Goal: Task Accomplishment & Management: Manage account settings

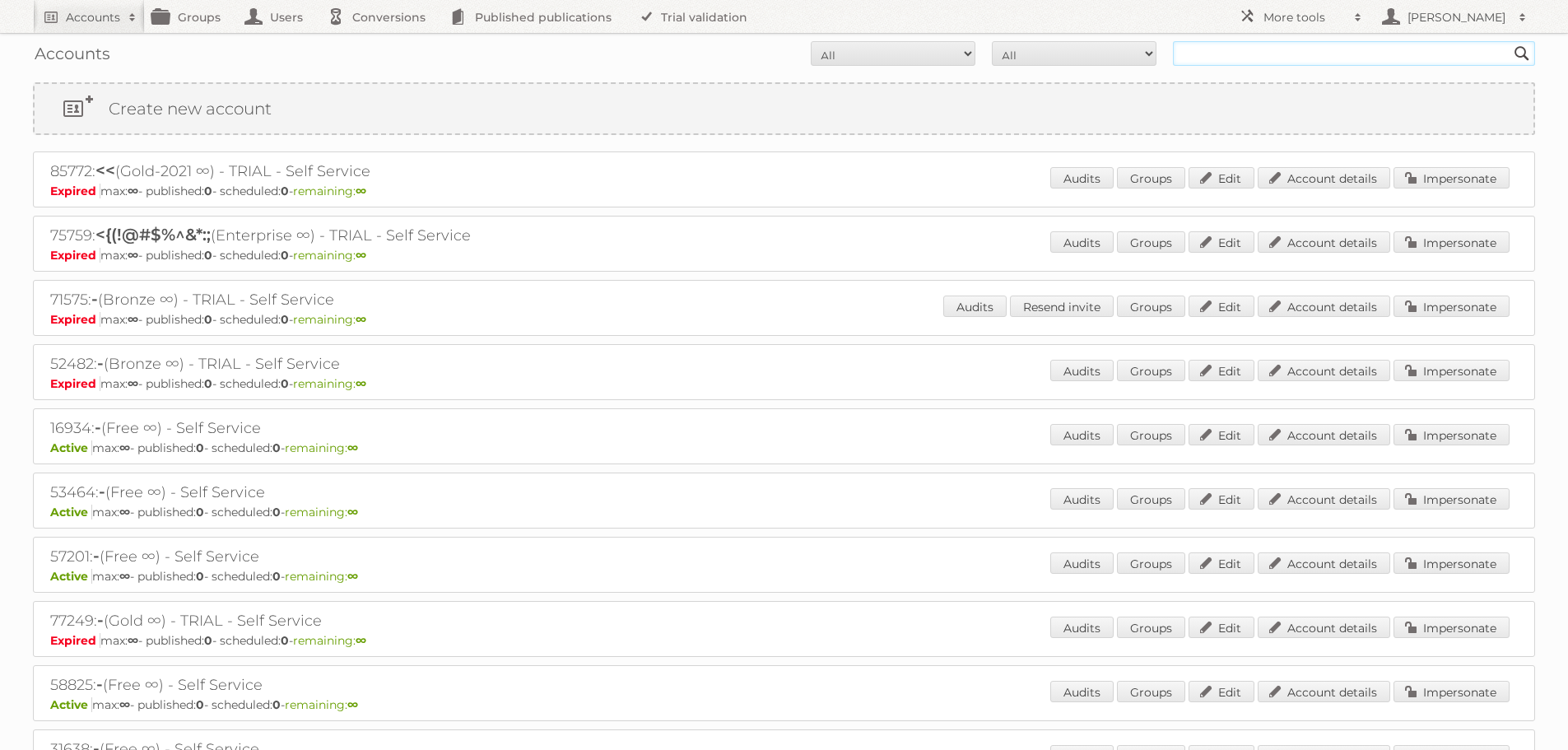
click at [1207, 52] on input "text" at bounding box center [1354, 53] width 362 height 24
click at [713, 49] on form "All Active Expired Pending All Paid Trials Self service Search" at bounding box center [784, 53] width 1502 height 24
click at [1221, 54] on input "text" at bounding box center [1354, 53] width 362 height 24
click at [1225, 49] on input "text" at bounding box center [1354, 53] width 362 height 24
type input "george@publitas.com"
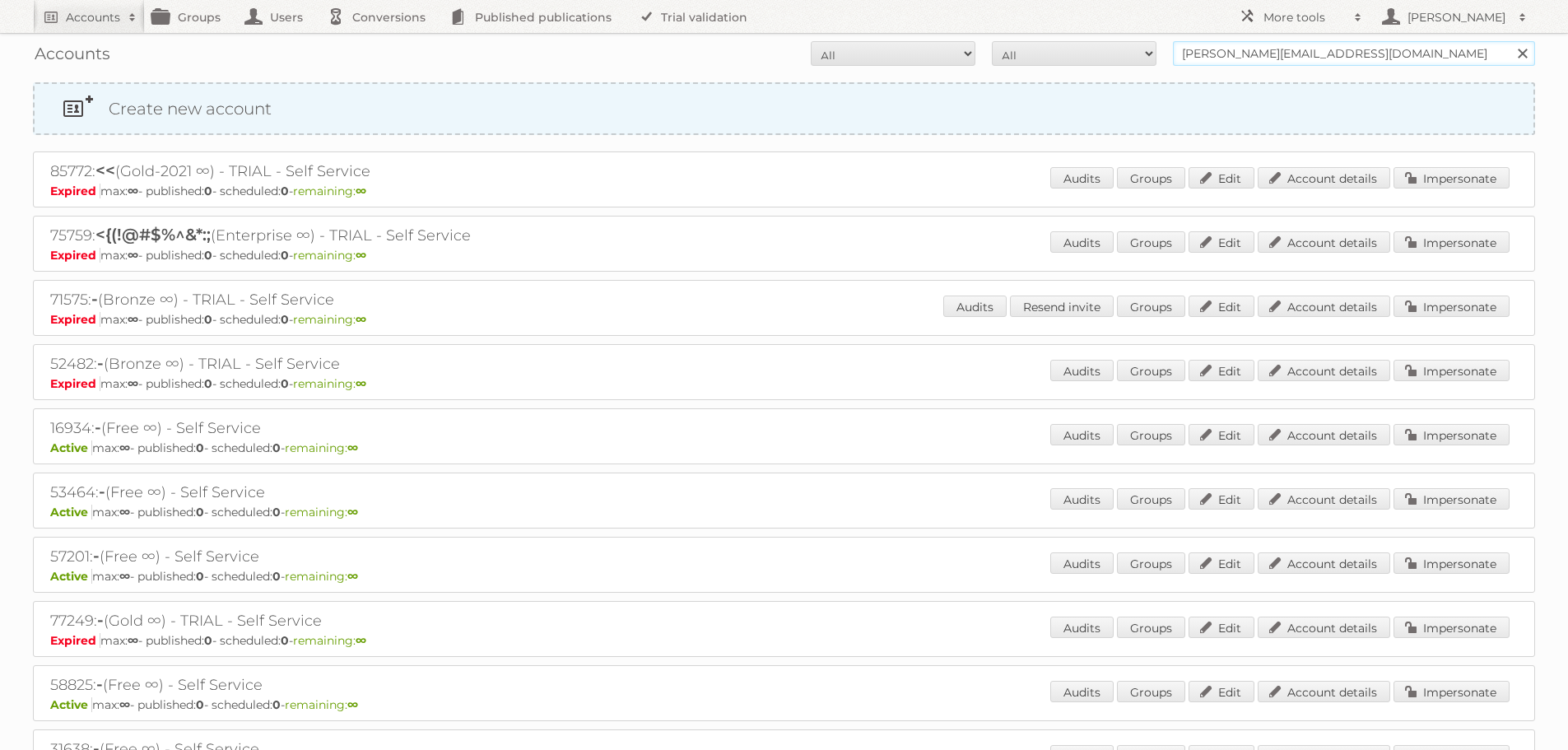
click at [1510, 41] on input "Search" at bounding box center [1521, 53] width 24 height 24
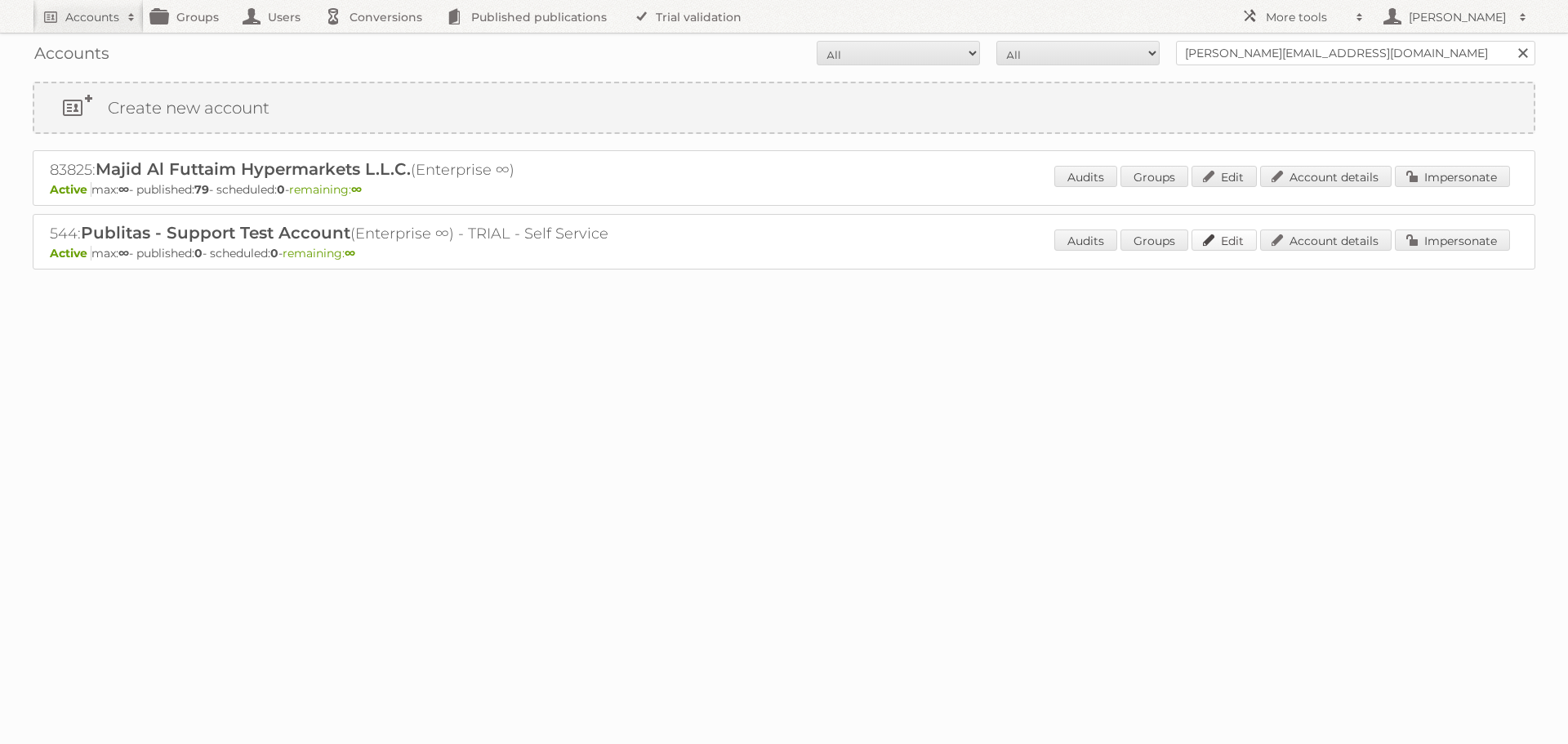
click at [1220, 236] on link "Edit" at bounding box center [1224, 240] width 65 height 21
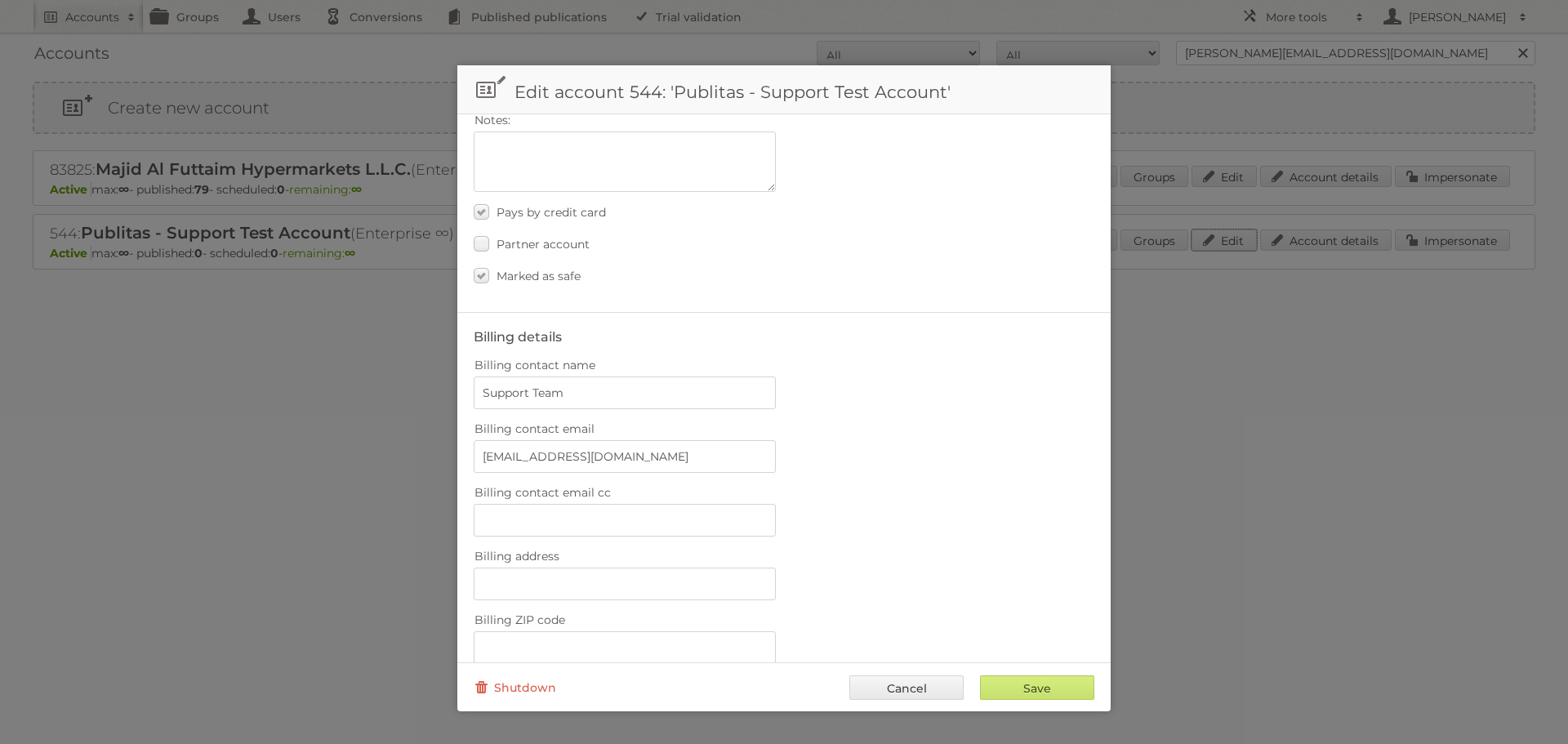
scroll to position [85, 0]
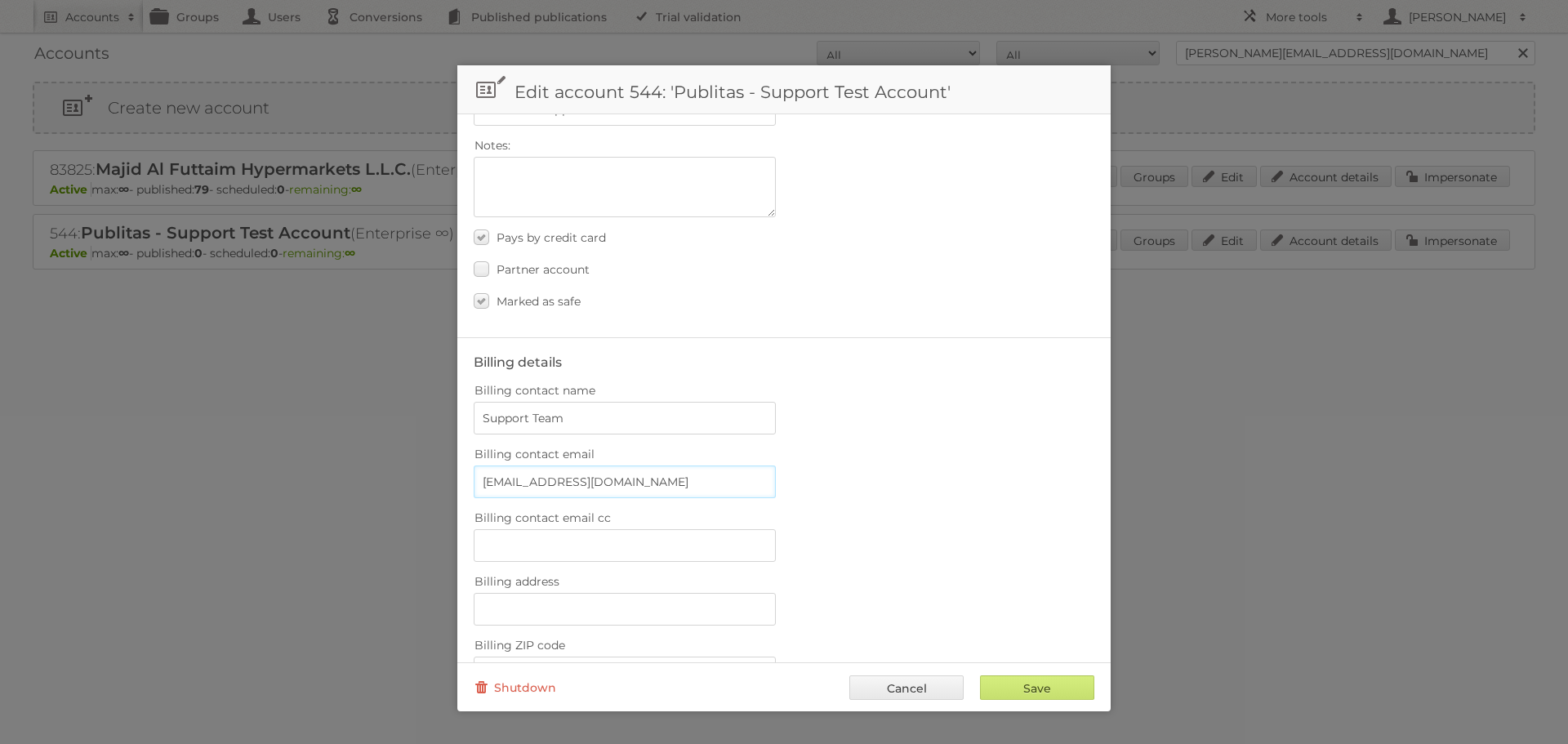
drag, startPoint x: 630, startPoint y: 483, endPoint x: 401, endPoint y: 460, distance: 230.2
click at [401, 460] on body "Accounts Search Advanced Search Create new account Groups Users Conversions Pub…" at bounding box center [784, 372] width 1568 height 744
drag, startPoint x: 590, startPoint y: 417, endPoint x: 333, endPoint y: 401, distance: 257.5
click at [333, 401] on body "Accounts Search Advanced Search Create new account Groups Users Conversions Pub…" at bounding box center [784, 372] width 1568 height 744
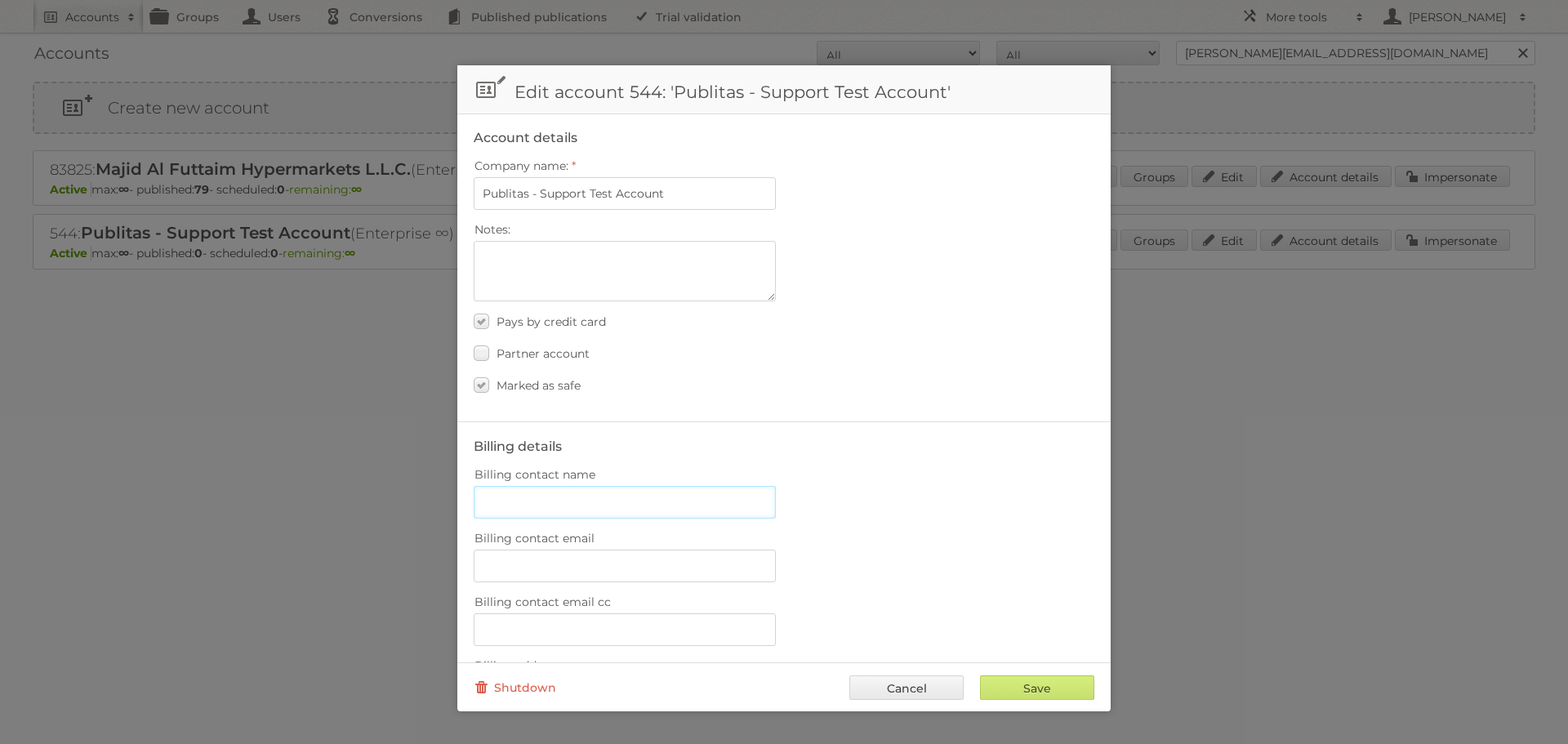
scroll to position [0, 0]
click at [557, 198] on input "Publitas - Support Test Account" at bounding box center [624, 194] width 302 height 33
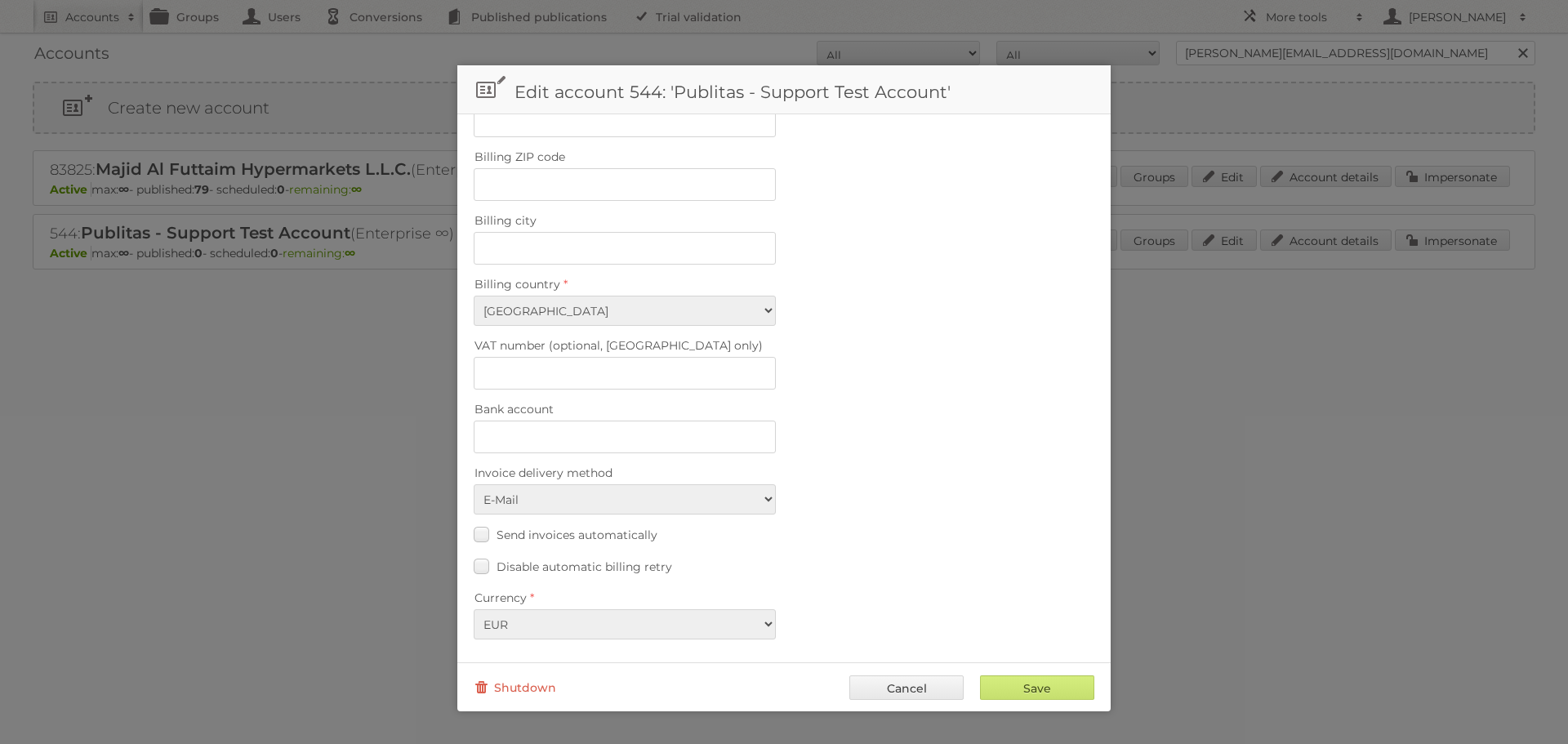
scroll to position [575, 0]
type input "Publitas - George Test Account"
click at [603, 567] on span "Disable automatic billing retry" at bounding box center [584, 565] width 176 height 14
click at [0, 0] on input "Disable automatic billing retry" at bounding box center [0, 0] width 0 height 0
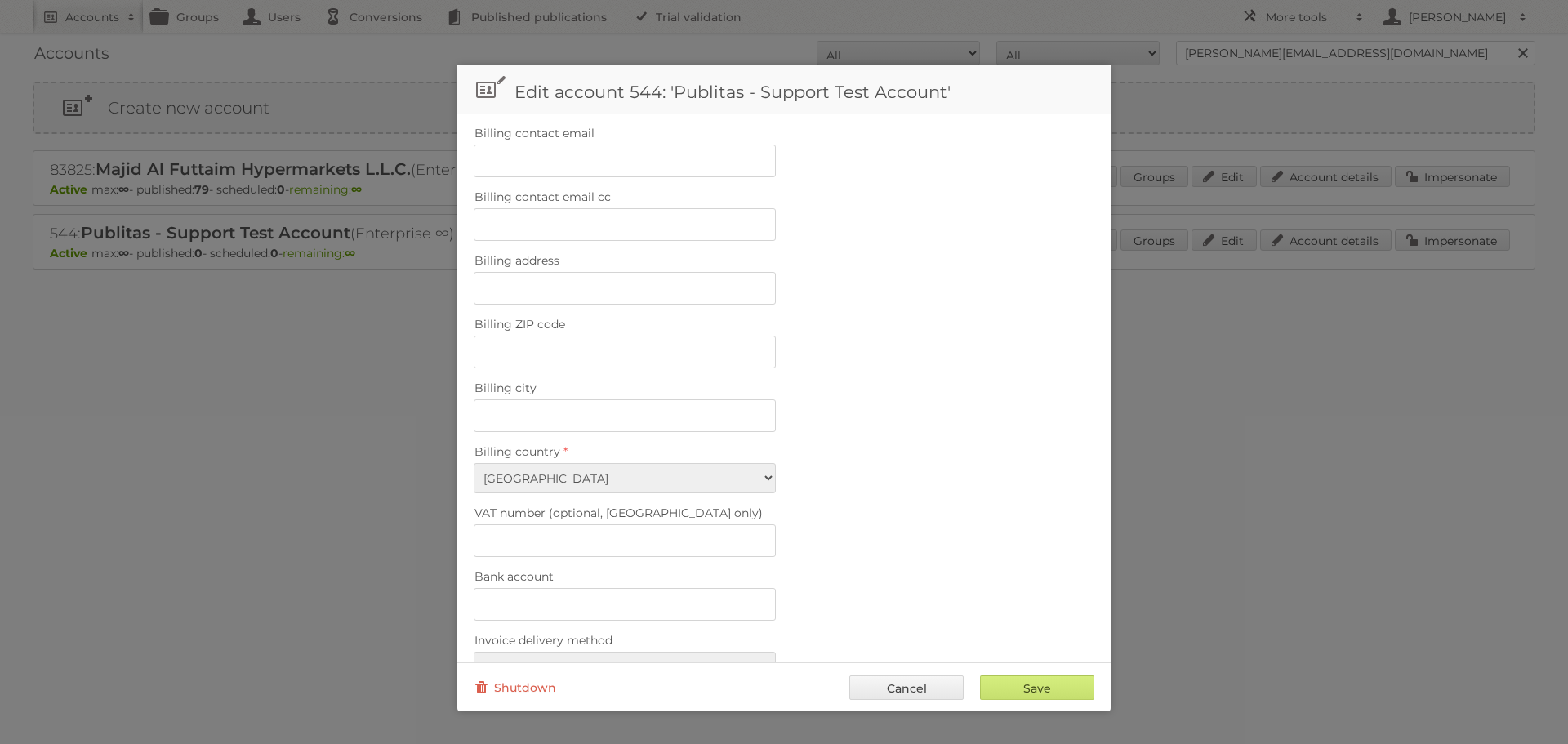
scroll to position [409, 0]
click at [1027, 684] on input "Save" at bounding box center [1037, 687] width 114 height 24
type input "..."
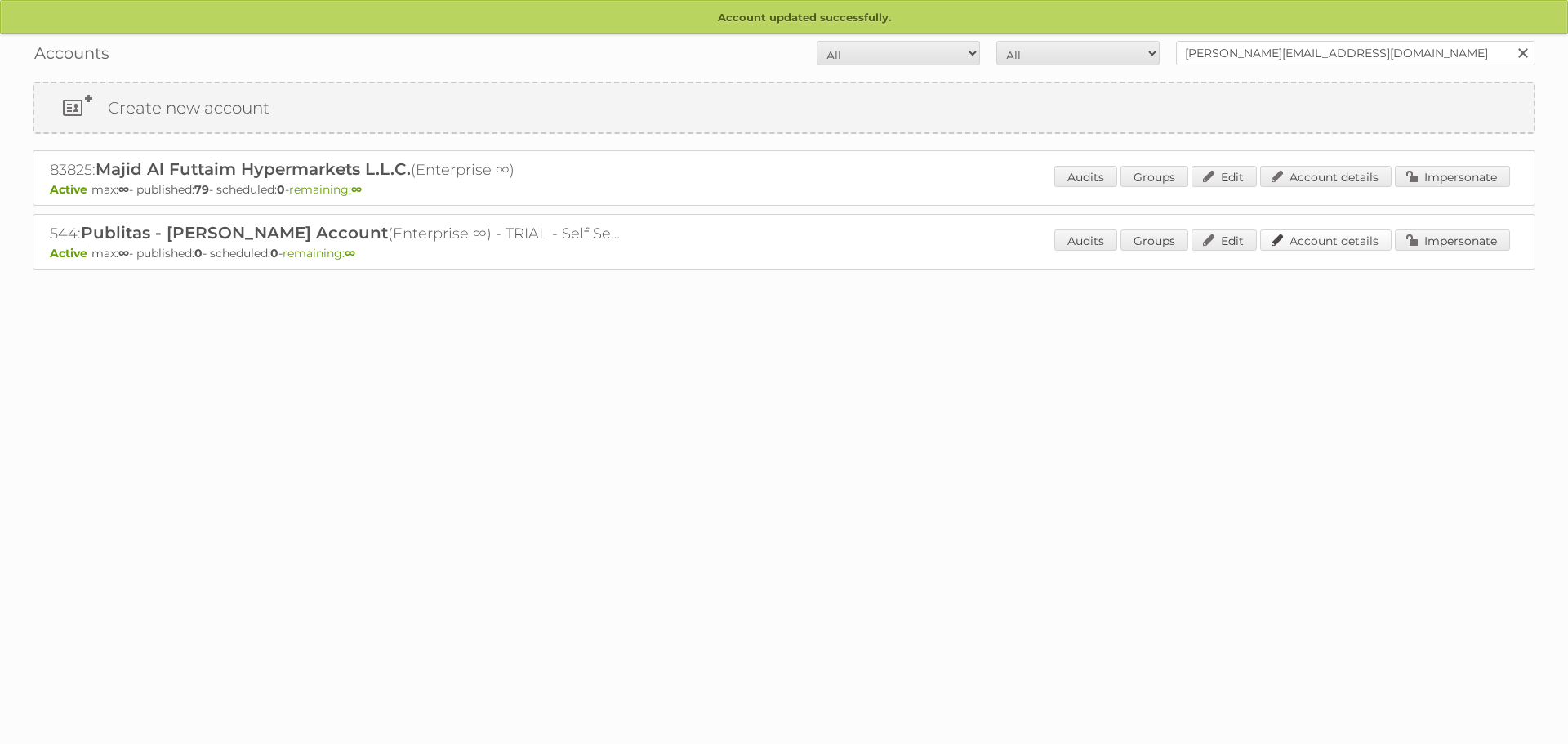
click at [1331, 241] on link "Account details" at bounding box center [1325, 240] width 131 height 21
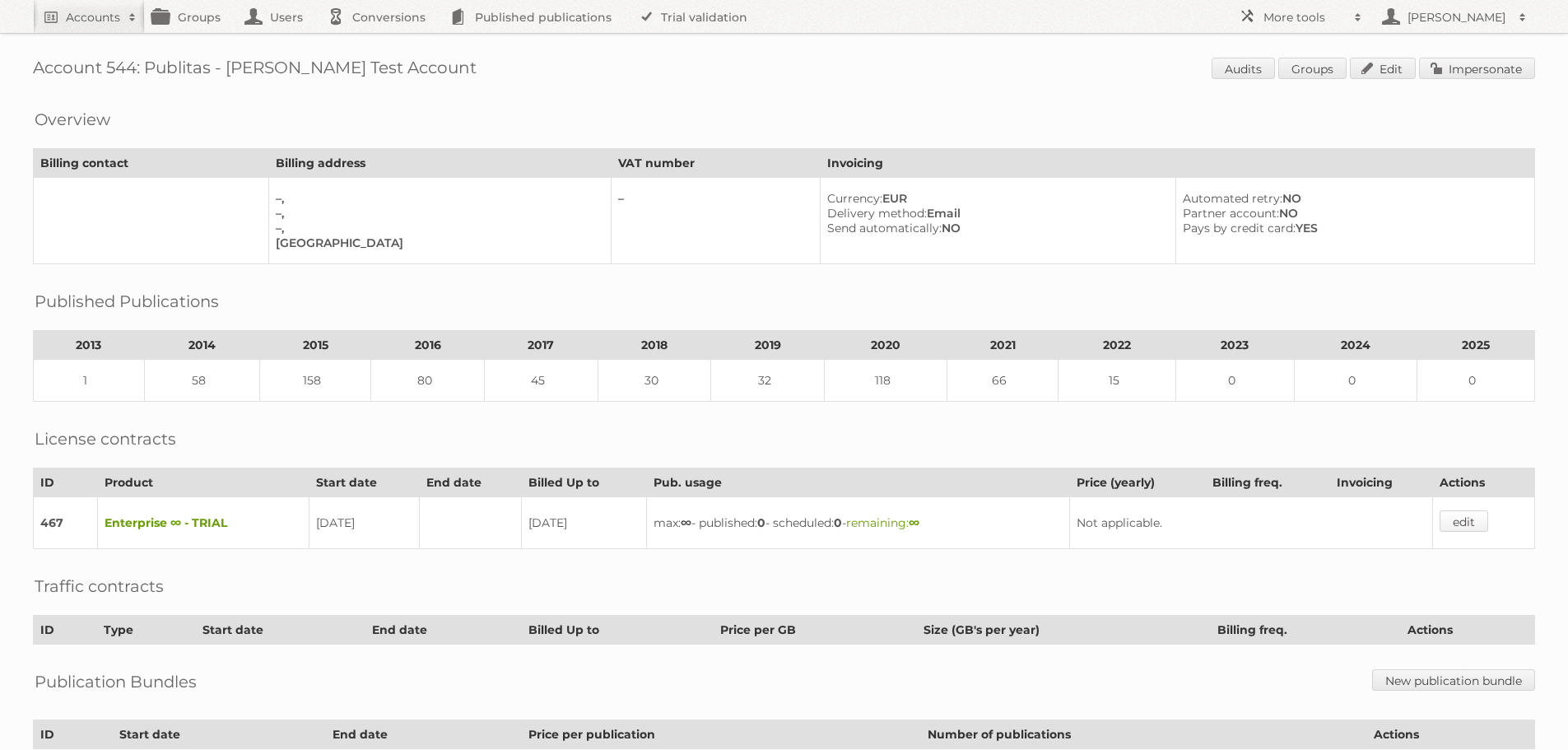
click at [1461, 513] on link "edit" at bounding box center [1464, 522] width 49 height 22
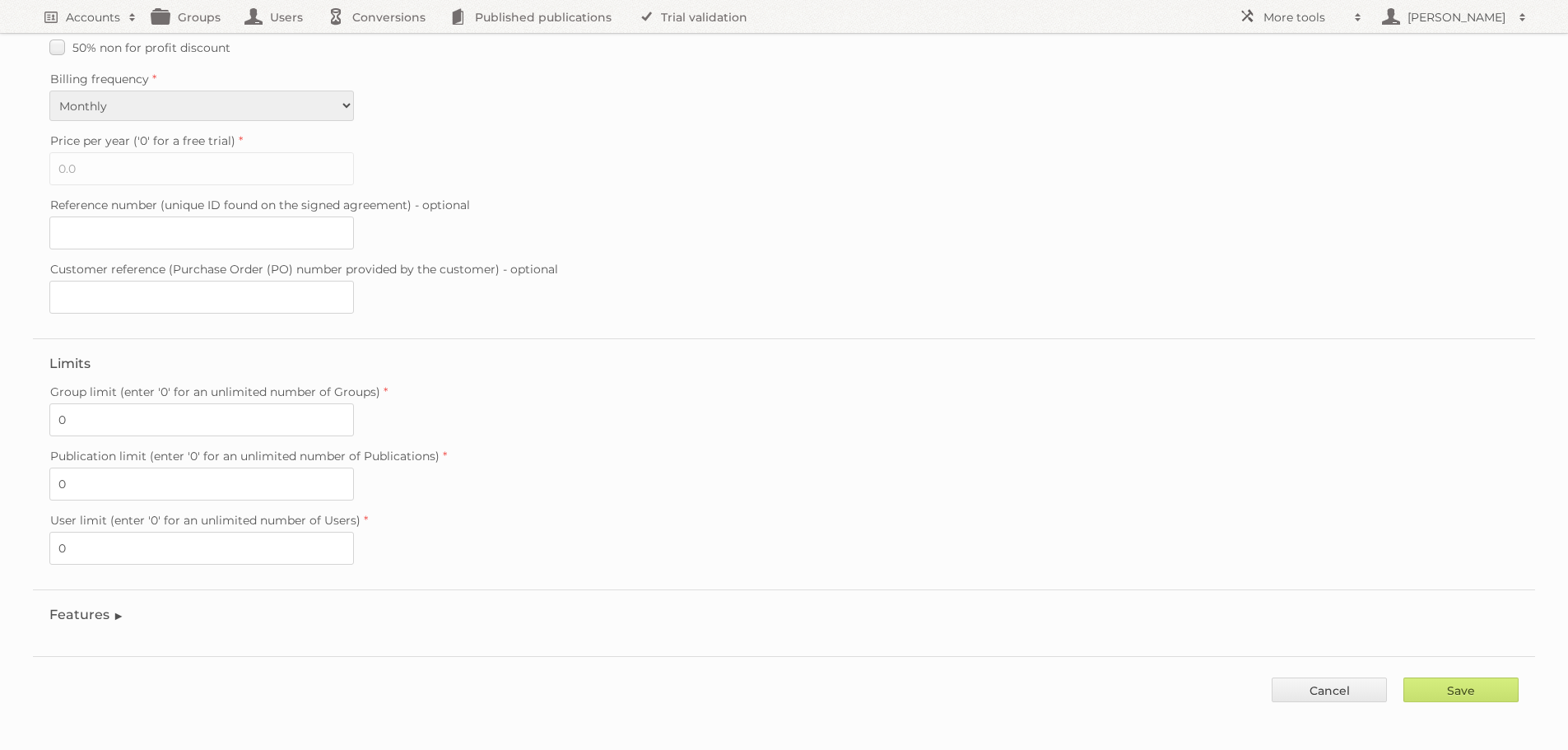
scroll to position [350, 0]
drag, startPoint x: 105, startPoint y: 608, endPoint x: 111, endPoint y: 601, distance: 9.2
click at [105, 606] on legend "Features" at bounding box center [86, 609] width 75 height 15
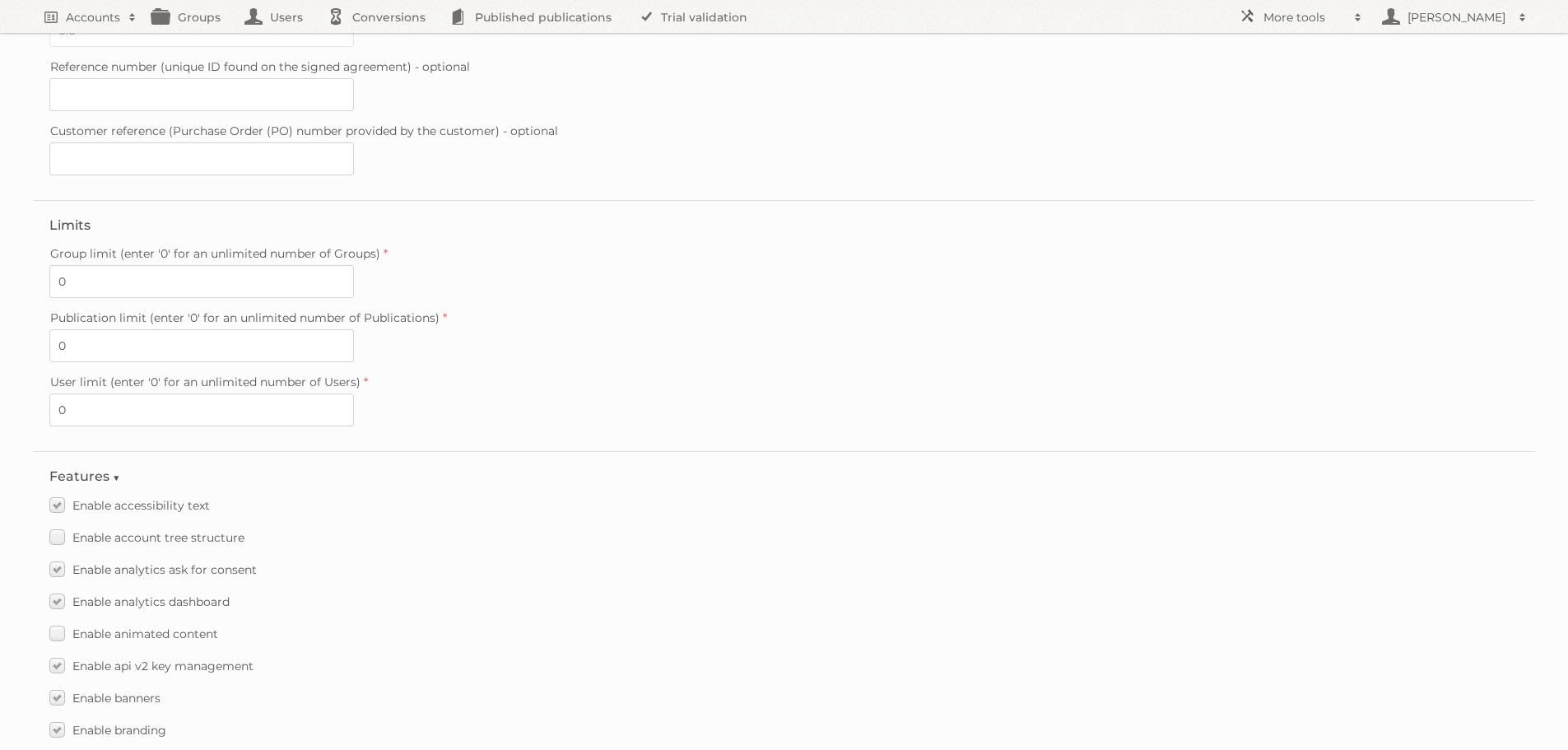
scroll to position [597, 0]
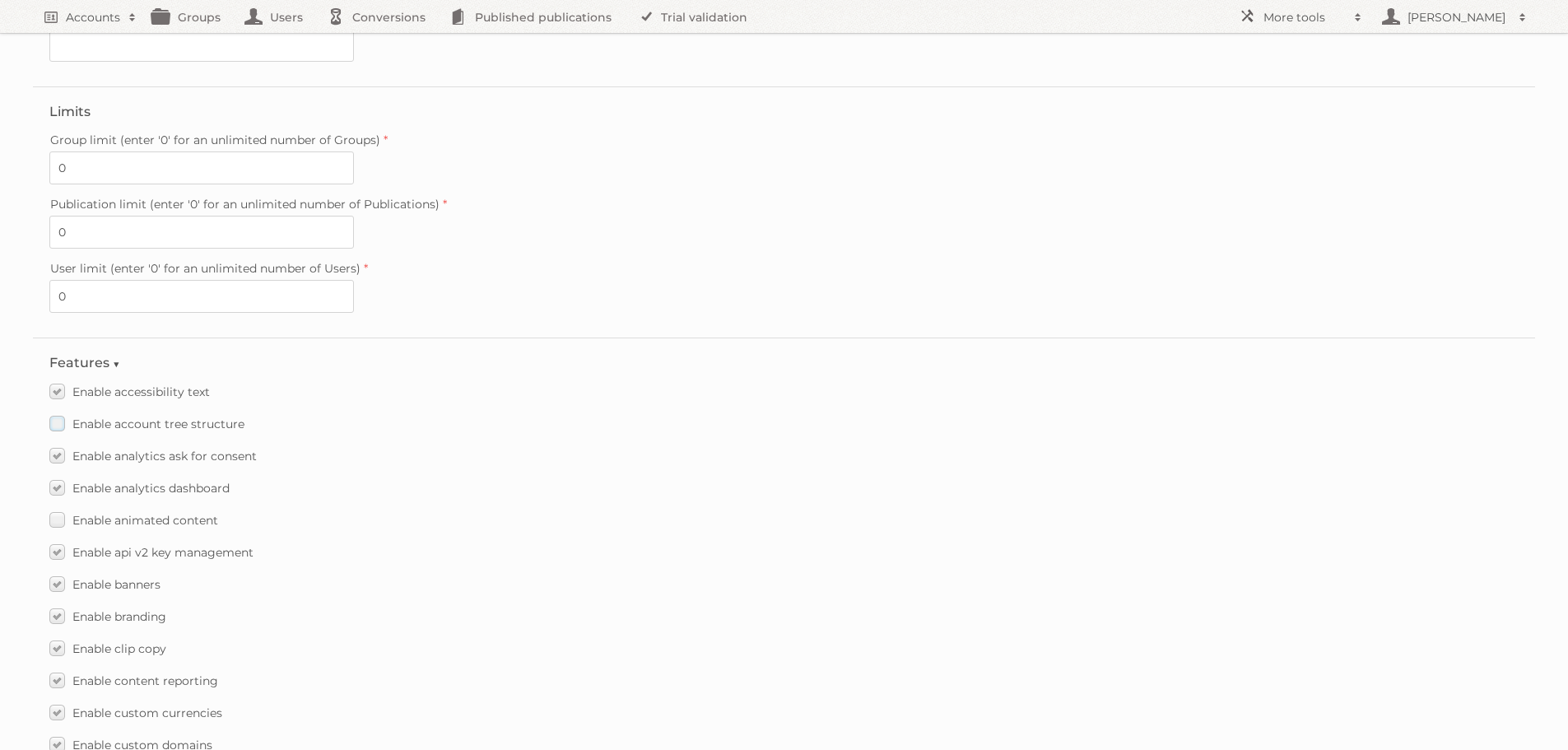
drag, startPoint x: 57, startPoint y: 422, endPoint x: 76, endPoint y: 423, distance: 19.0
click at [57, 423] on label "Enable account tree structure" at bounding box center [147, 424] width 195 height 24
click at [0, 0] on input "Enable account tree structure" at bounding box center [0, 0] width 0 height 0
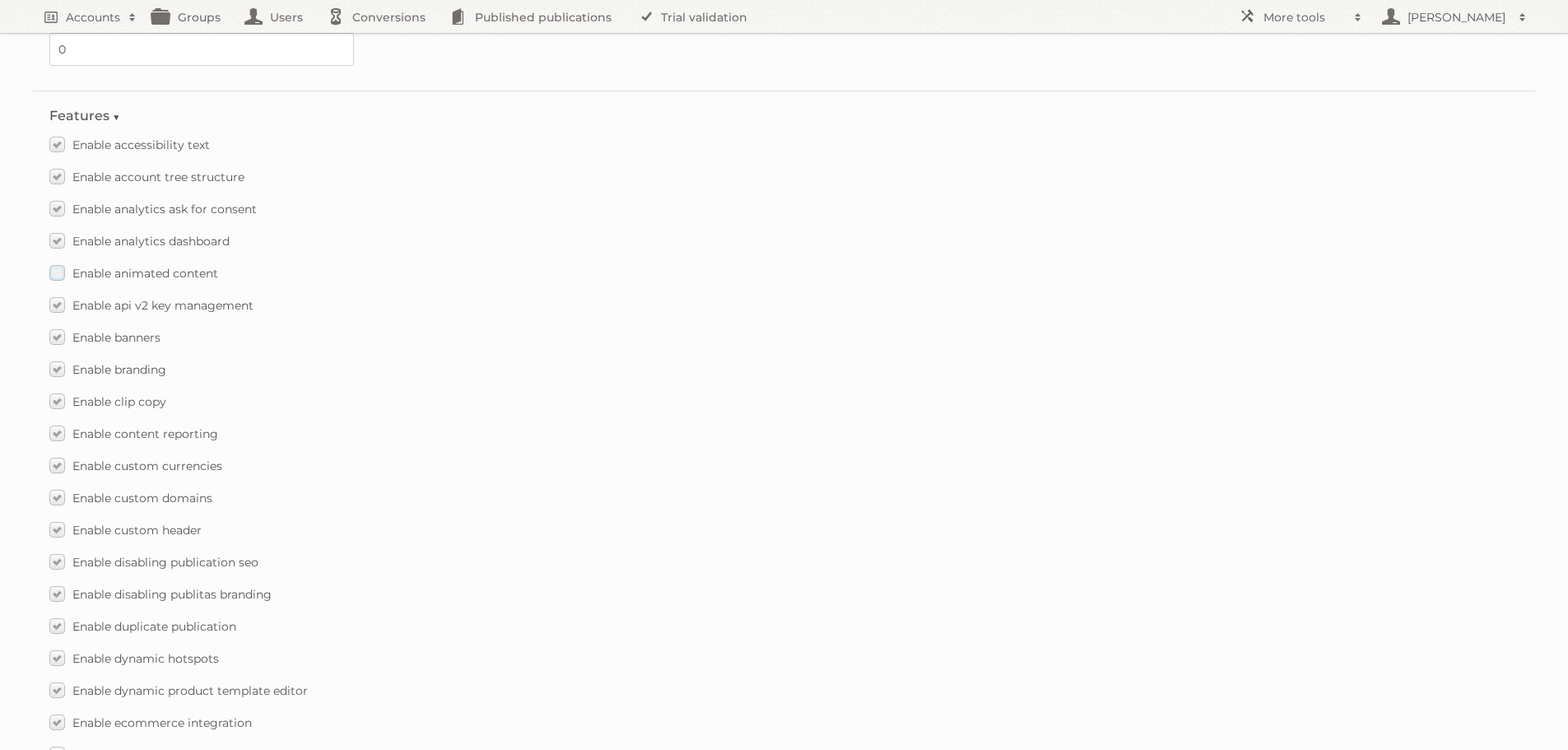
click at [54, 274] on label "Enable animated content" at bounding box center [134, 272] width 169 height 24
click at [0, 0] on input "Enable animated content" at bounding box center [0, 0] width 0 height 0
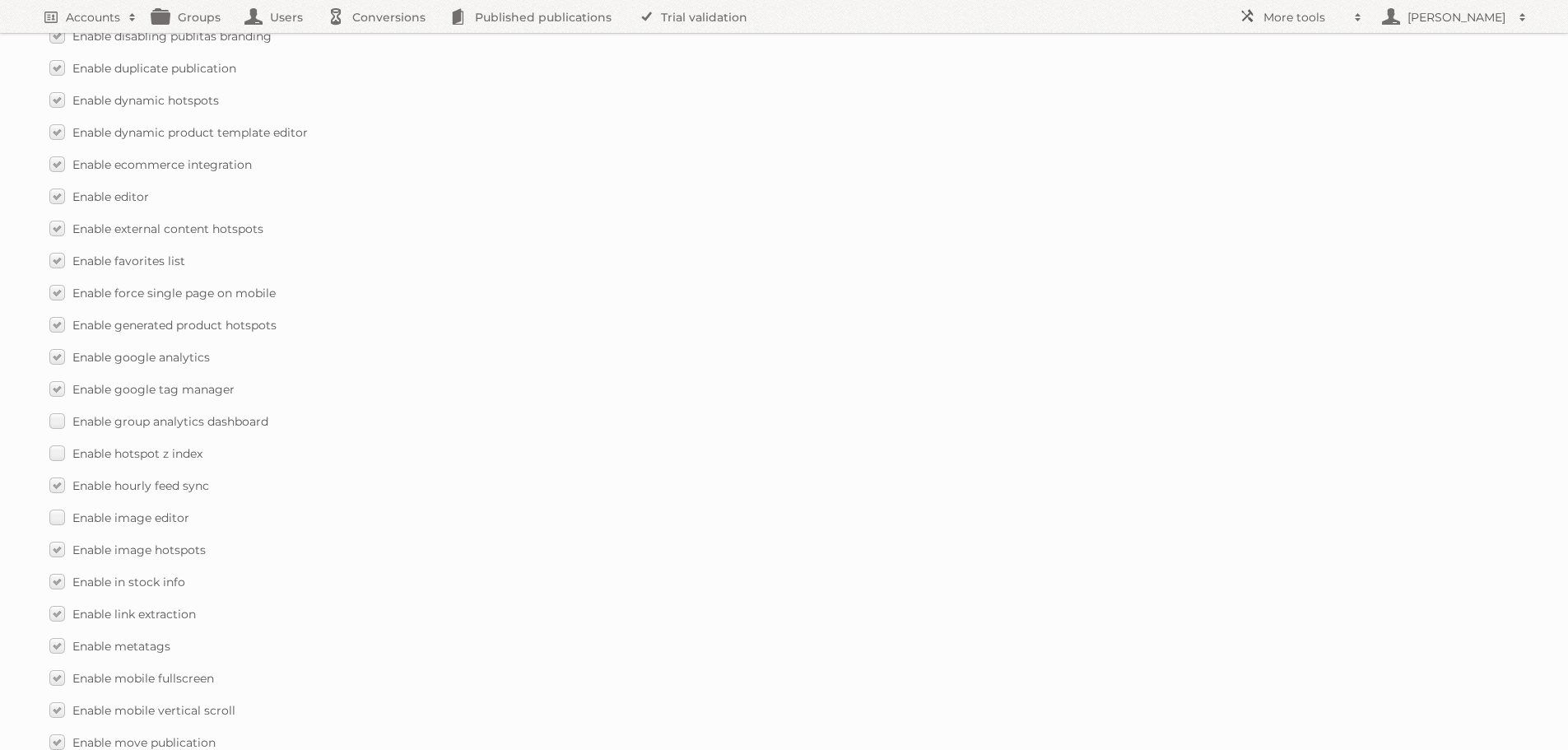
scroll to position [1420, 0]
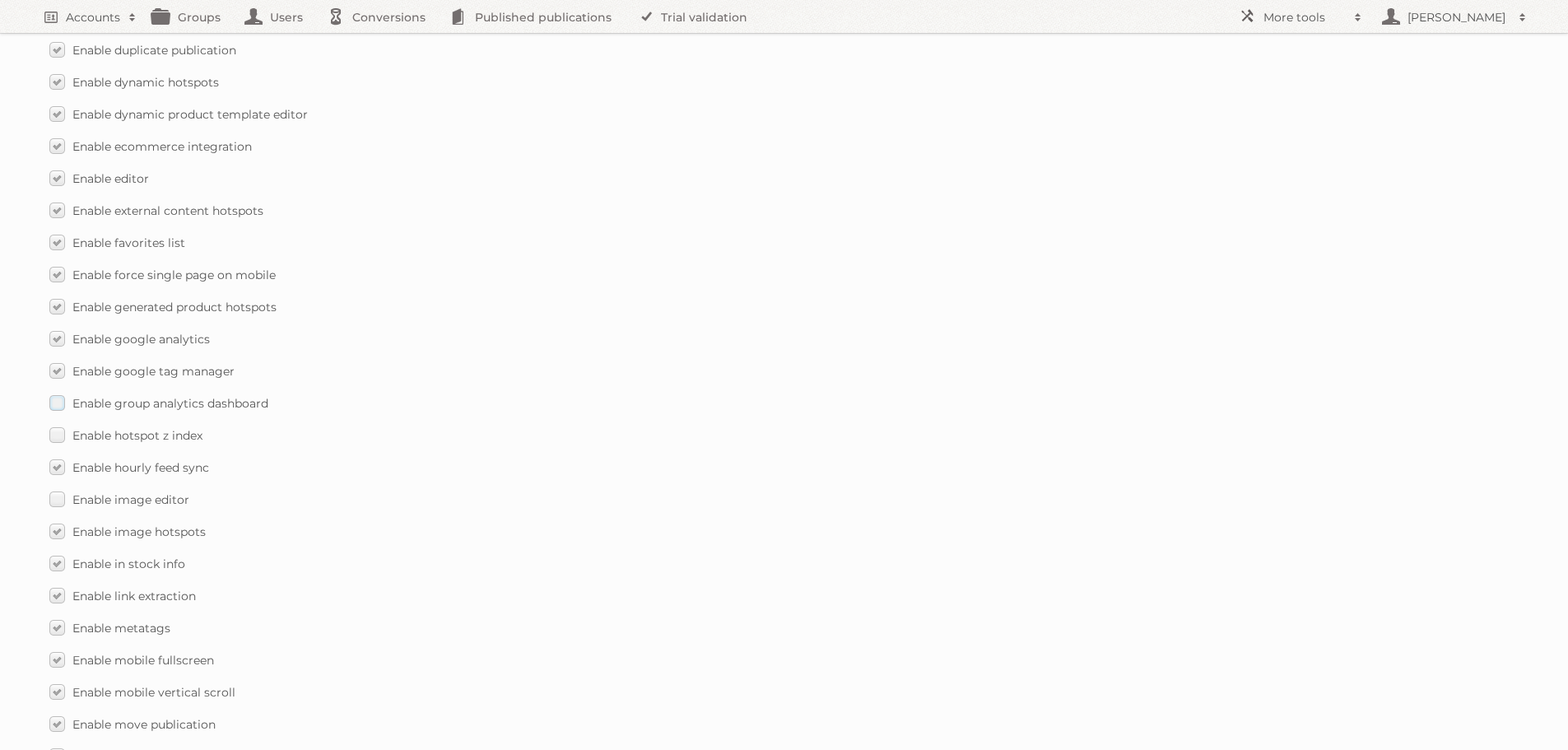
click at [59, 405] on label "Enable group analytics dashboard" at bounding box center [159, 403] width 219 height 24
click at [0, 0] on input "Enable group analytics dashboard" at bounding box center [0, 0] width 0 height 0
click at [54, 433] on label "Enable hotspot z index" at bounding box center [126, 435] width 153 height 24
click at [0, 0] on input "Enable hotspot z index" at bounding box center [0, 0] width 0 height 0
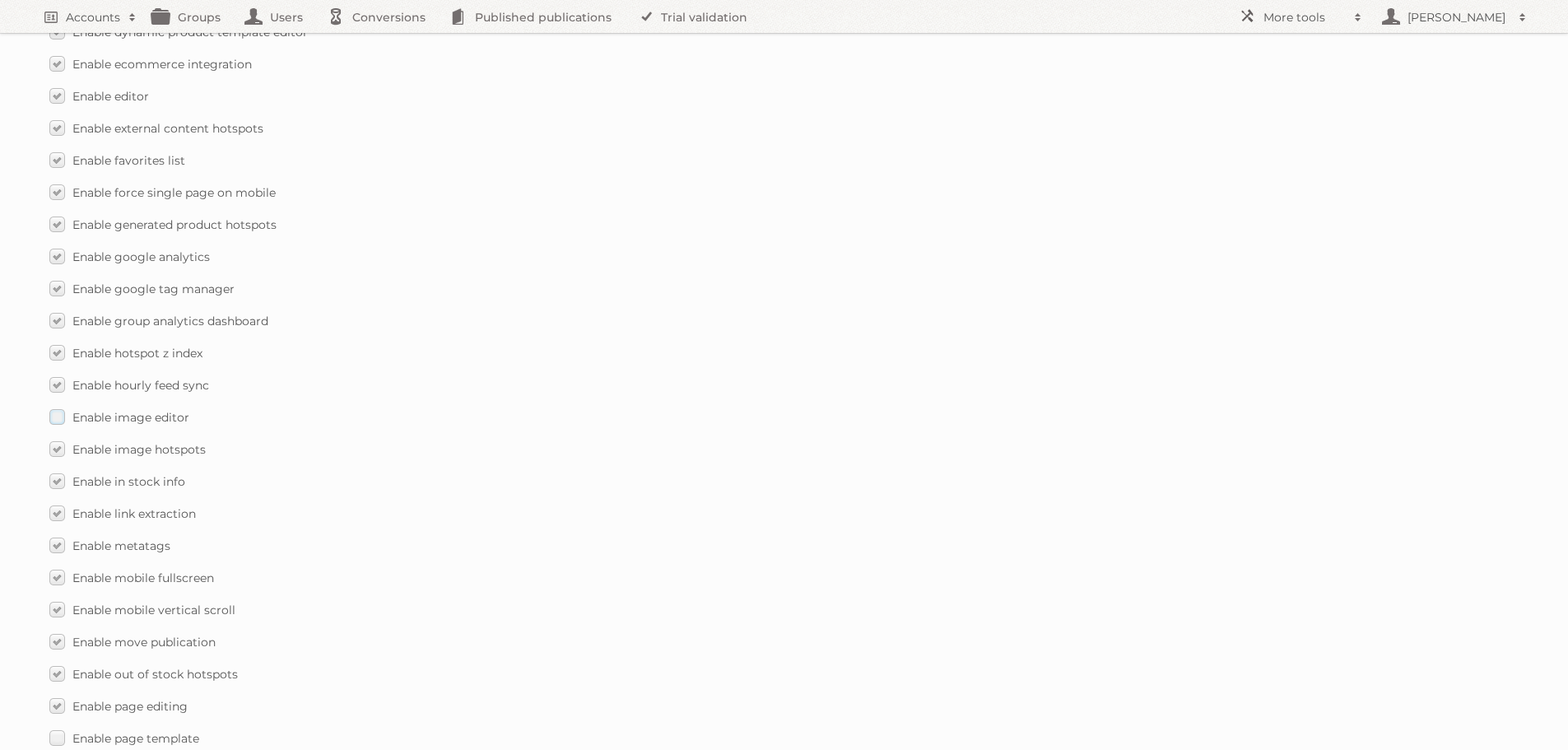
click at [56, 415] on label "Enable image editor" at bounding box center [120, 416] width 140 height 24
click at [0, 0] on input "Enable image editor" at bounding box center [0, 0] width 0 height 0
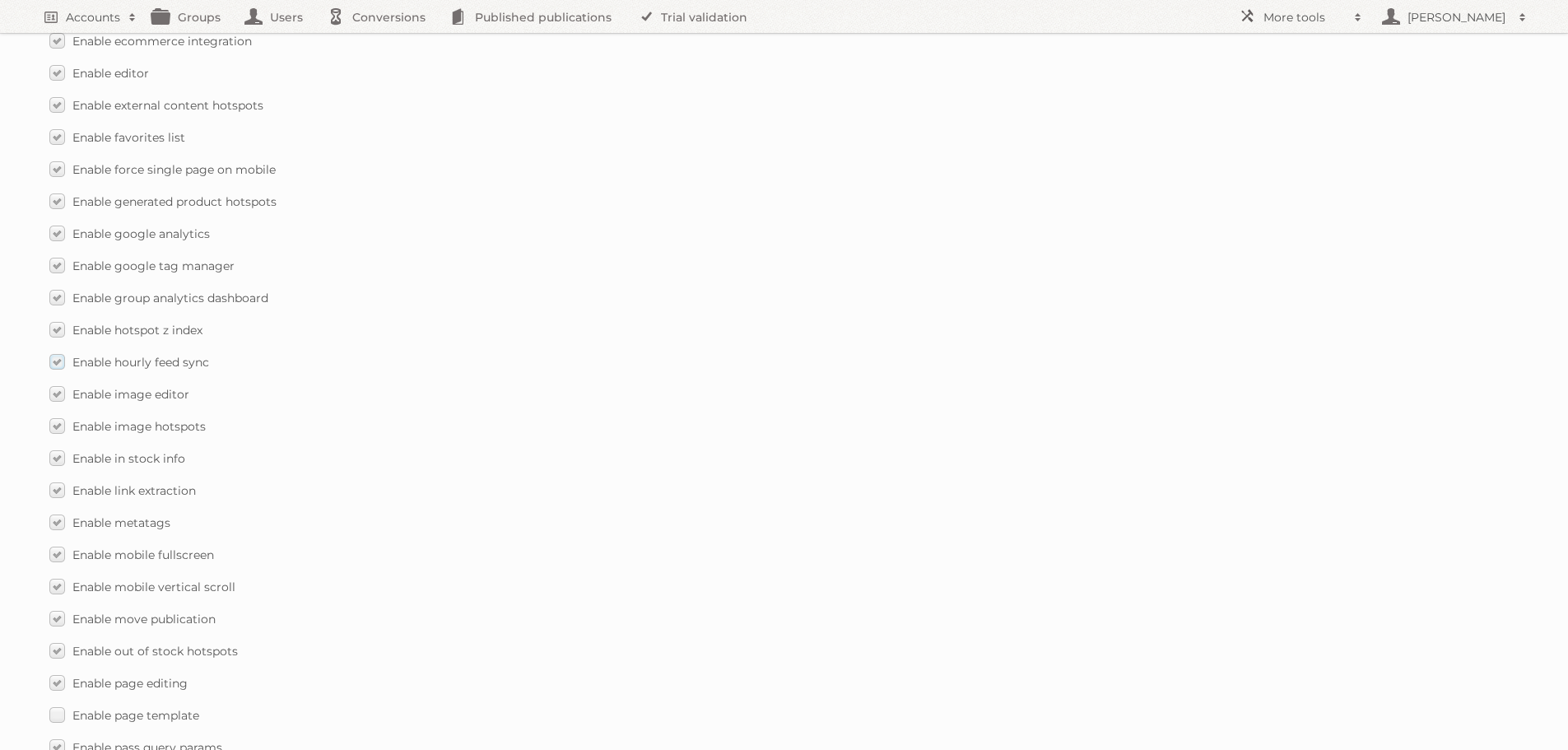
scroll to position [1667, 0]
click at [55, 493] on label "Enable page template" at bounding box center [124, 491] width 150 height 24
click at [0, 0] on input "Enable page template" at bounding box center [0, 0] width 0 height 0
click at [60, 482] on label "Enable publication preview" at bounding box center [138, 487] width 179 height 24
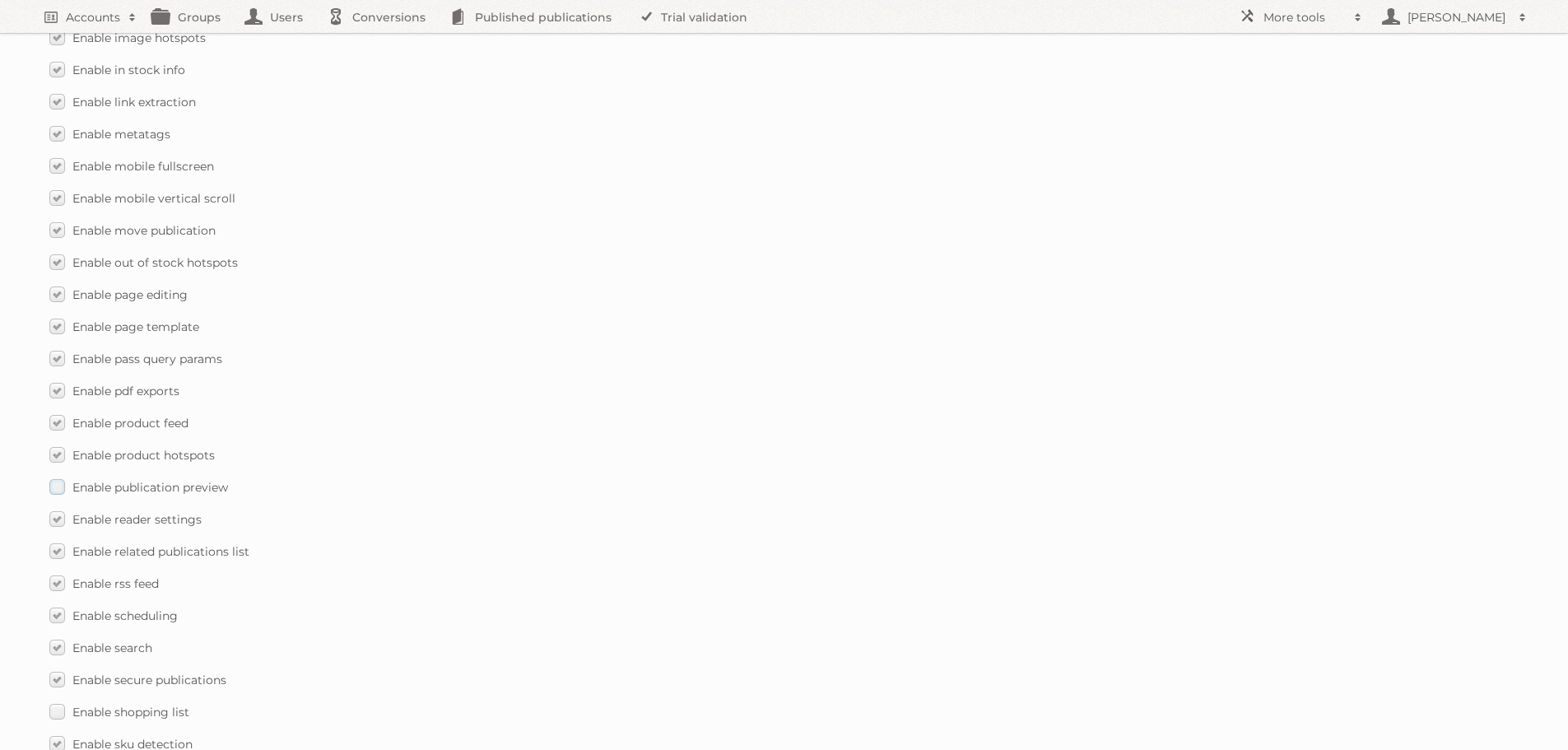
click at [0, 0] on input "Enable publication preview" at bounding box center [0, 0] width 0 height 0
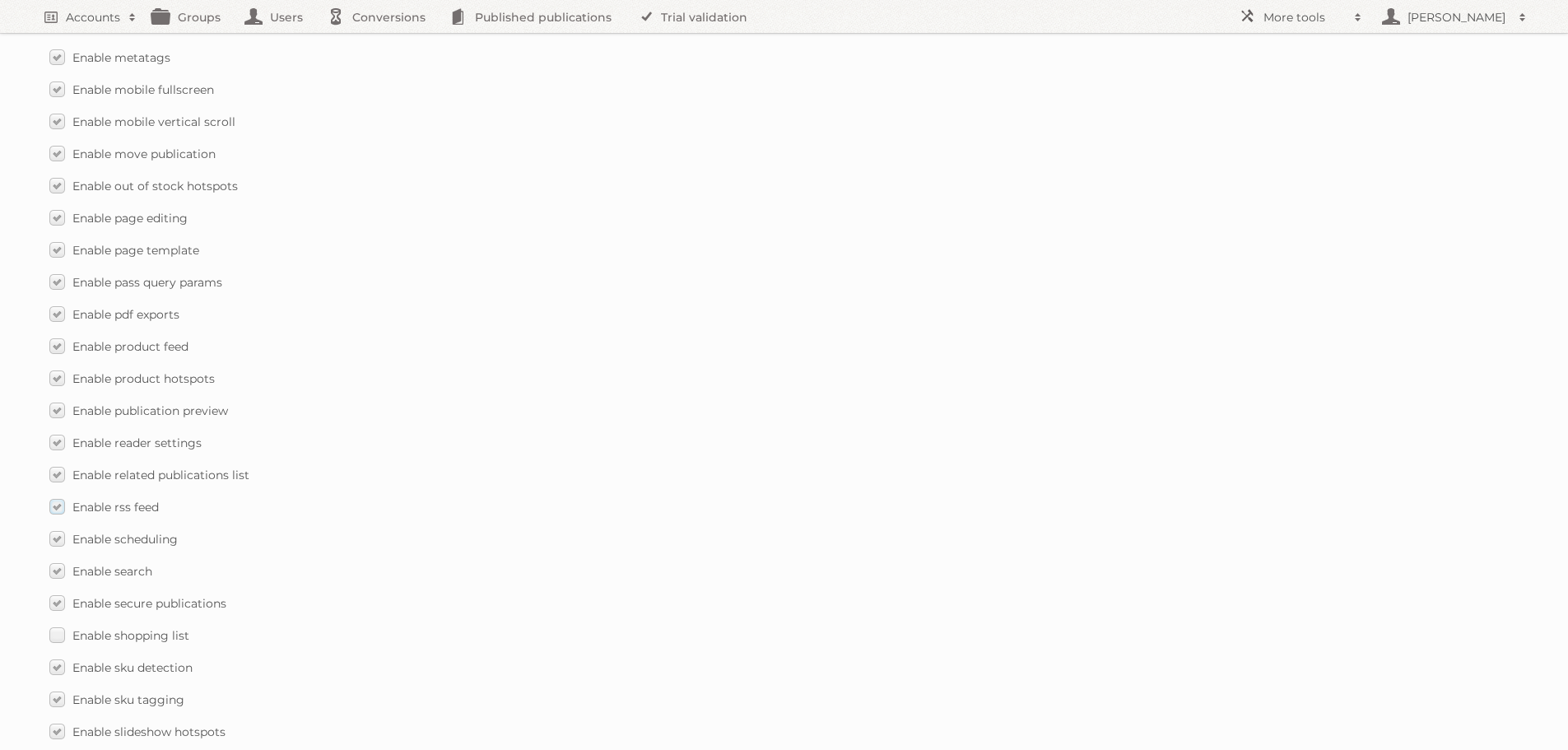
scroll to position [2079, 0]
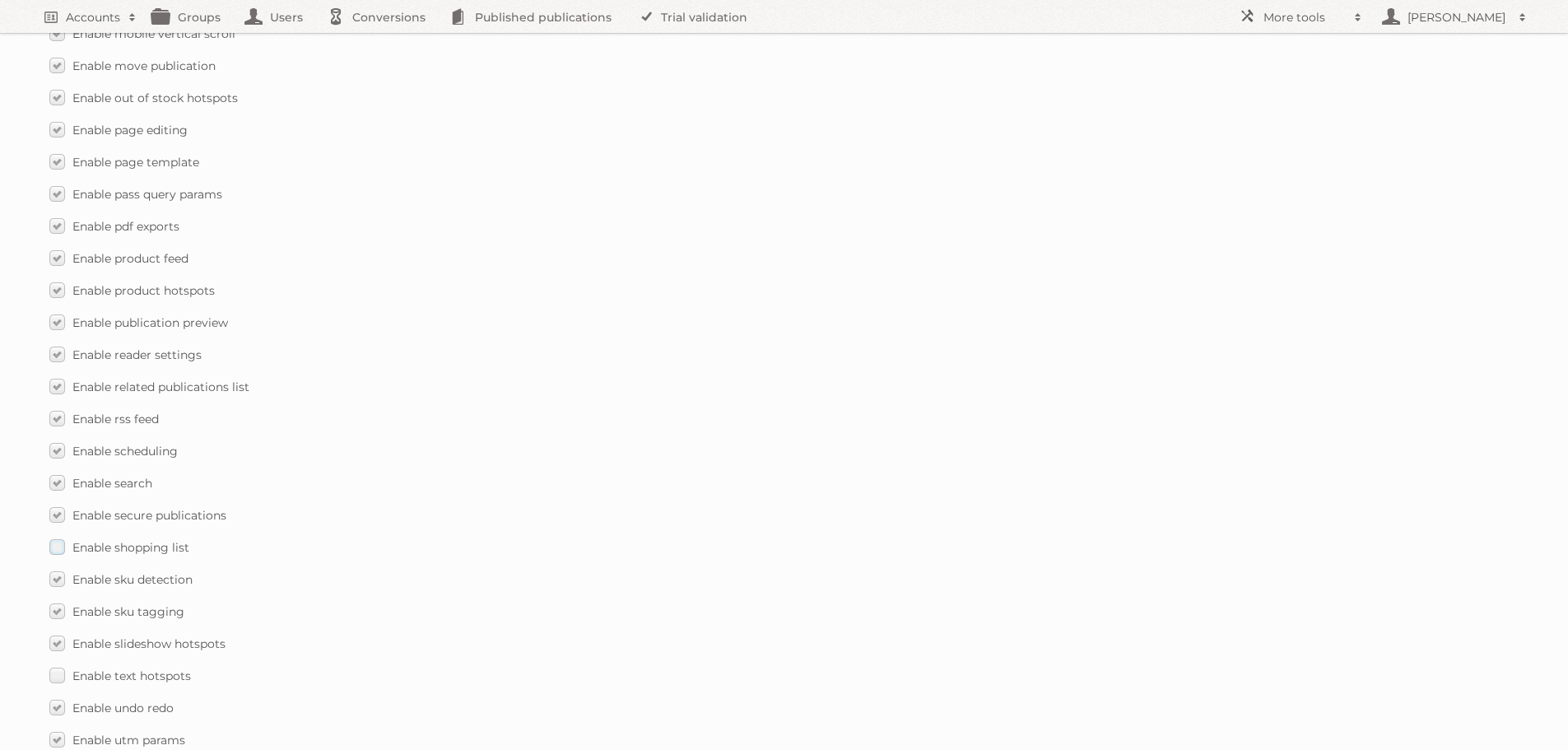
click at [59, 545] on label "Enable shopping list" at bounding box center [120, 547] width 140 height 24
click at [0, 0] on input "Enable shopping list" at bounding box center [0, 0] width 0 height 0
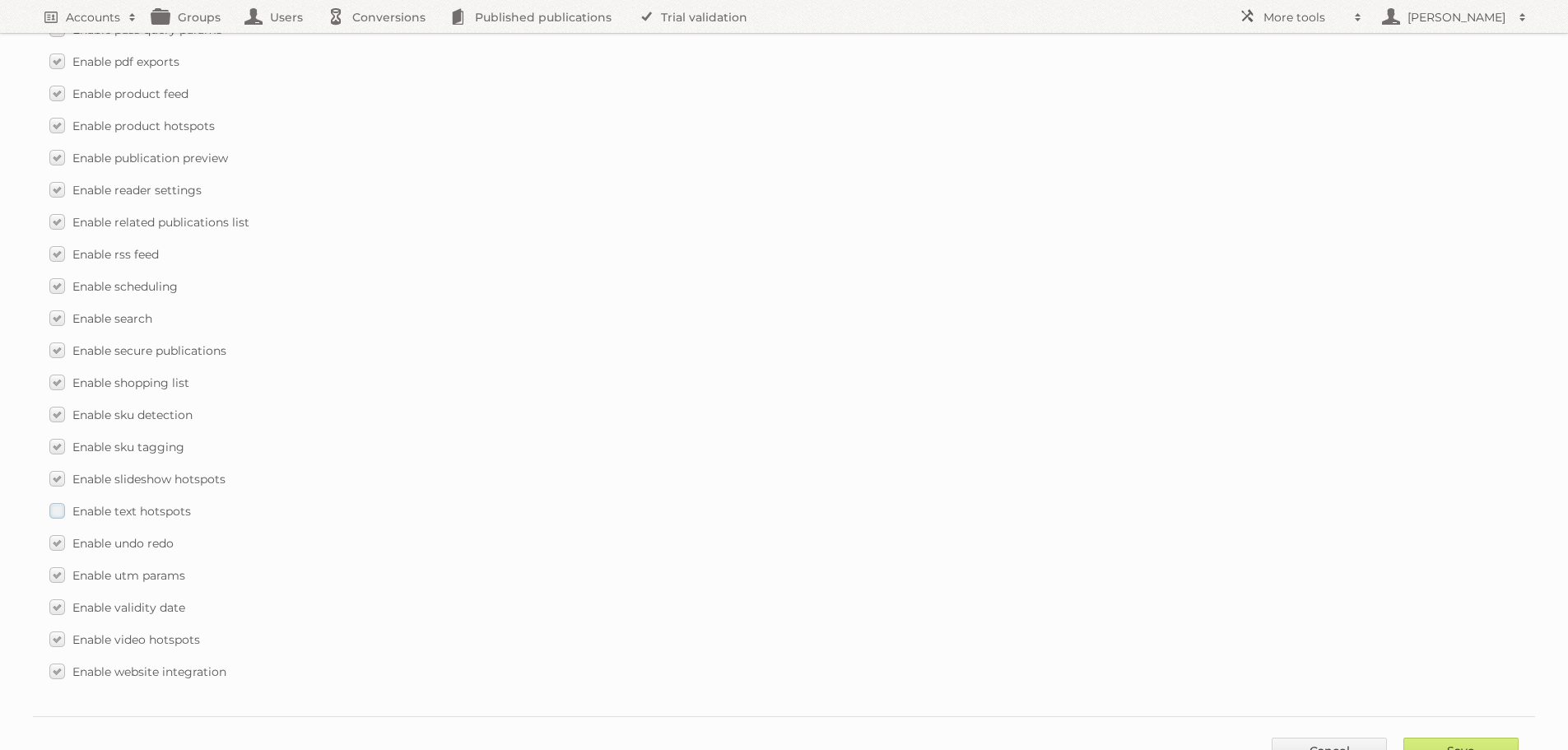
click at [55, 506] on label "Enable text hotspots" at bounding box center [120, 511] width 141 height 24
click at [0, 0] on input "Enable text hotspots" at bounding box center [0, 0] width 0 height 0
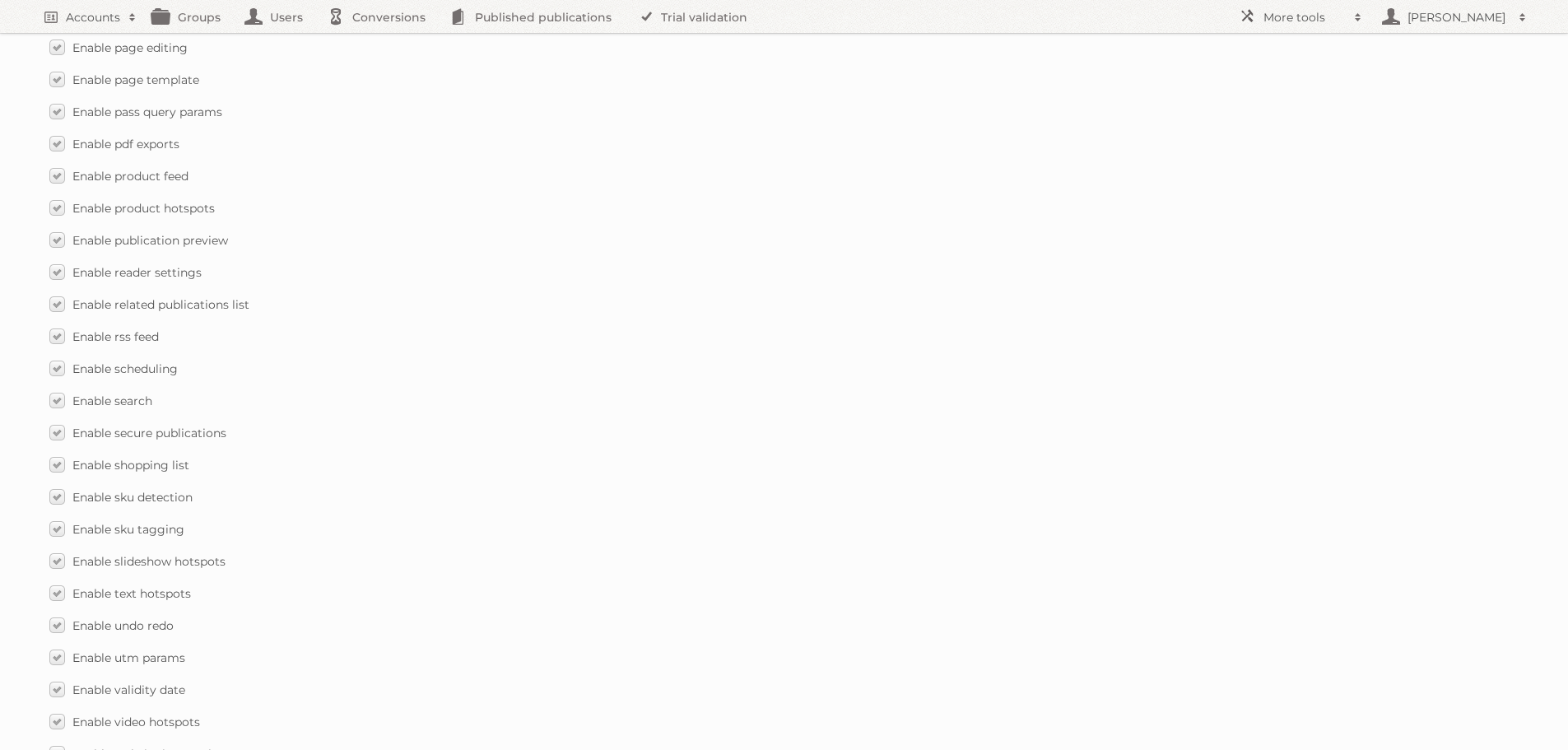
scroll to position [2308, 0]
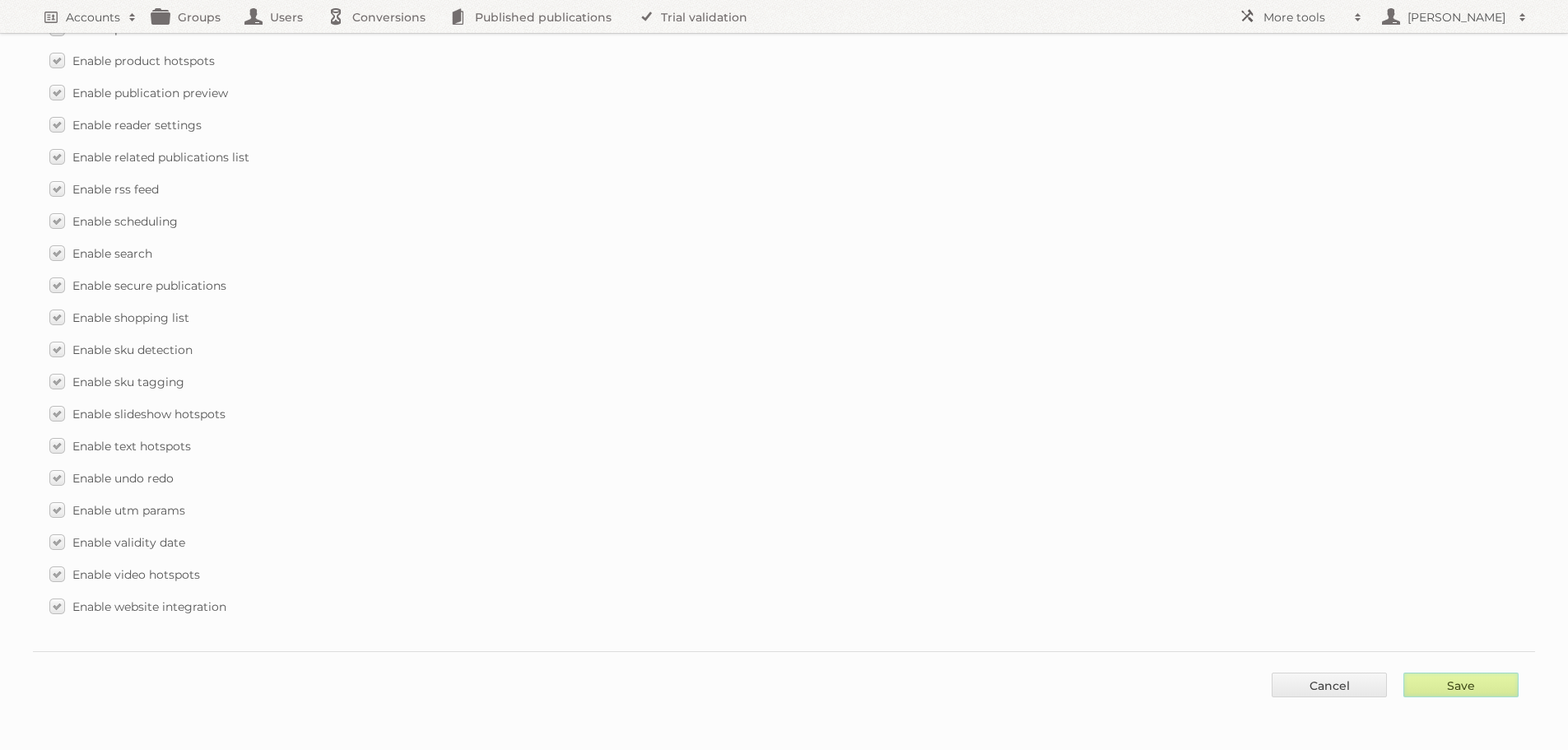
click at [1466, 675] on input "Save" at bounding box center [1461, 684] width 115 height 24
type input "..."
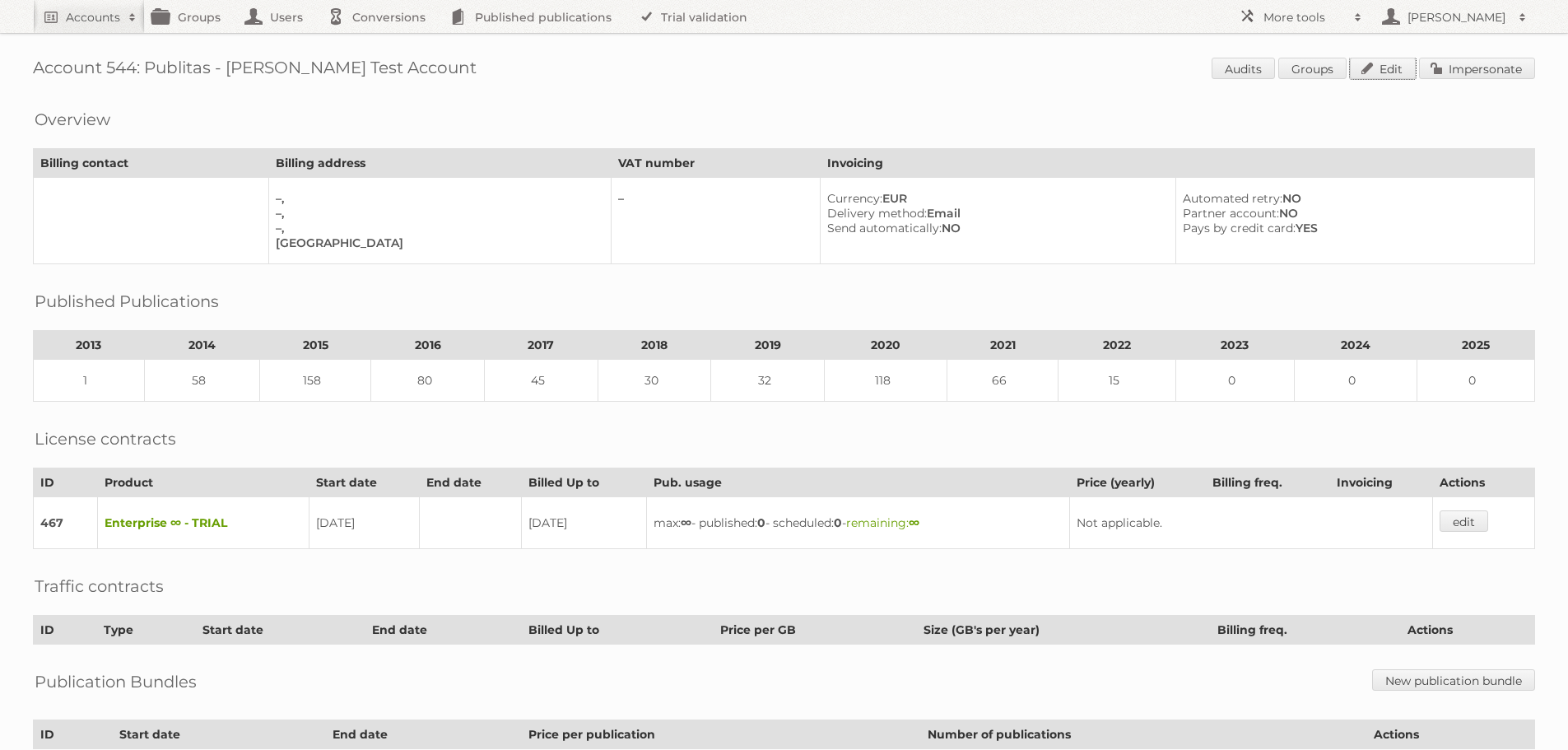
click at [1390, 68] on link "Edit" at bounding box center [1383, 68] width 66 height 22
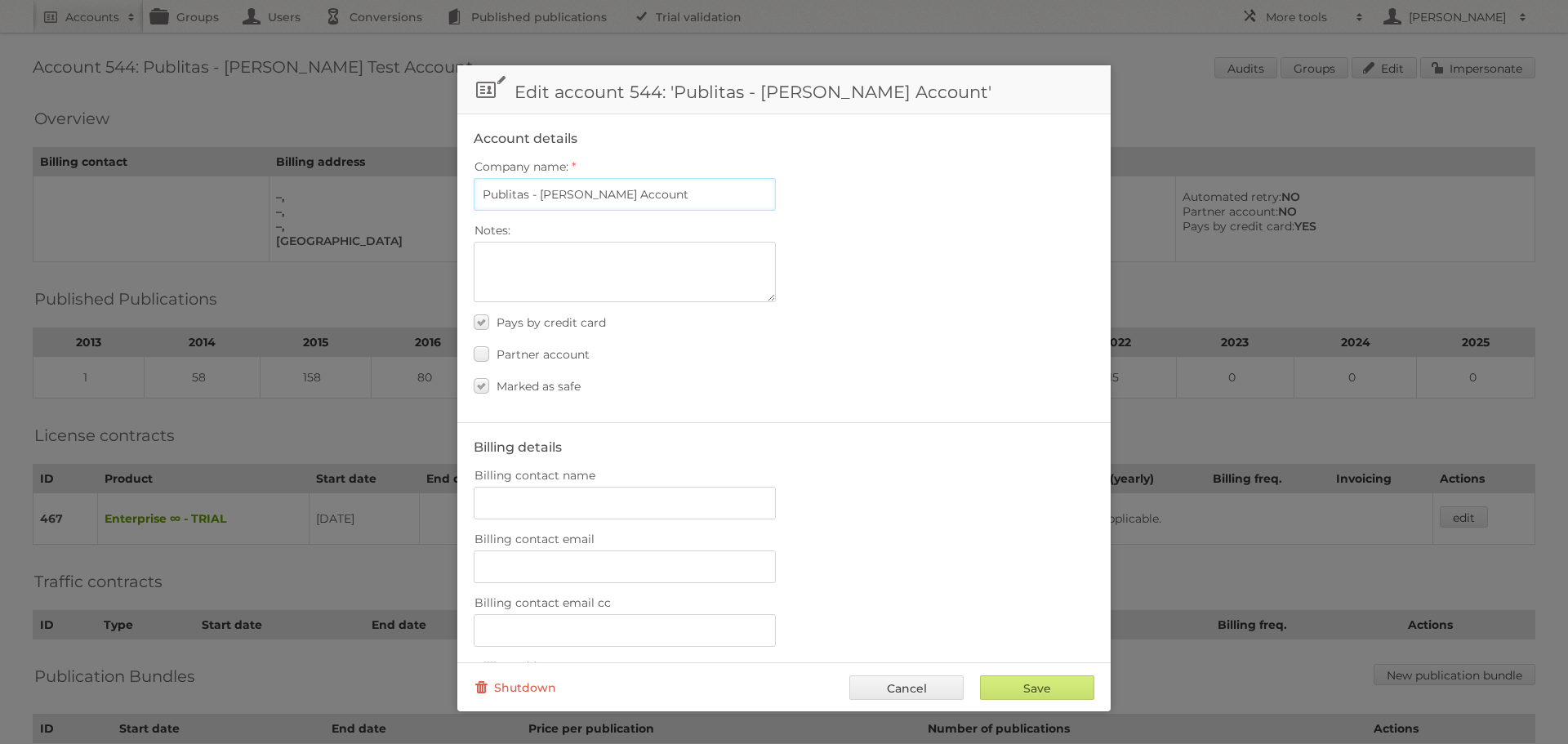
click at [557, 192] on input "Publitas - George Test Account" at bounding box center [624, 194] width 302 height 33
type input "Publitas - Support Test Account"
click at [557, 501] on input "Billing contact name" at bounding box center [624, 503] width 302 height 33
type input "Support"
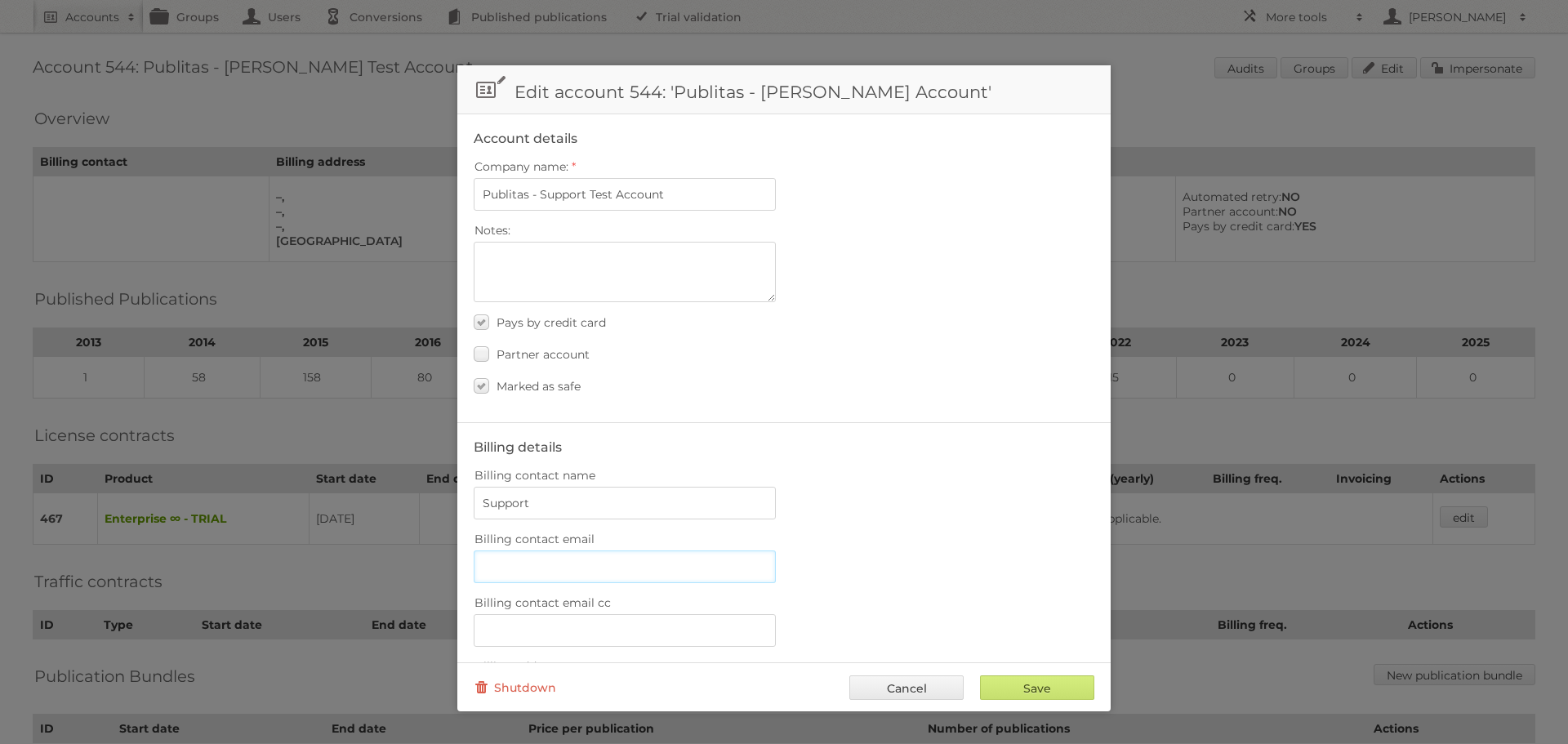
click at [585, 570] on input "Billing contact email" at bounding box center [624, 566] width 302 height 33
type input "[EMAIL_ADDRESS][DOMAIN_NAME]"
click at [925, 592] on label "Billing contact email cc" at bounding box center [784, 603] width 621 height 23
click at [776, 615] on input "Billing contact email cc" at bounding box center [624, 631] width 302 height 33
click at [1021, 681] on input "Save" at bounding box center [1037, 687] width 114 height 24
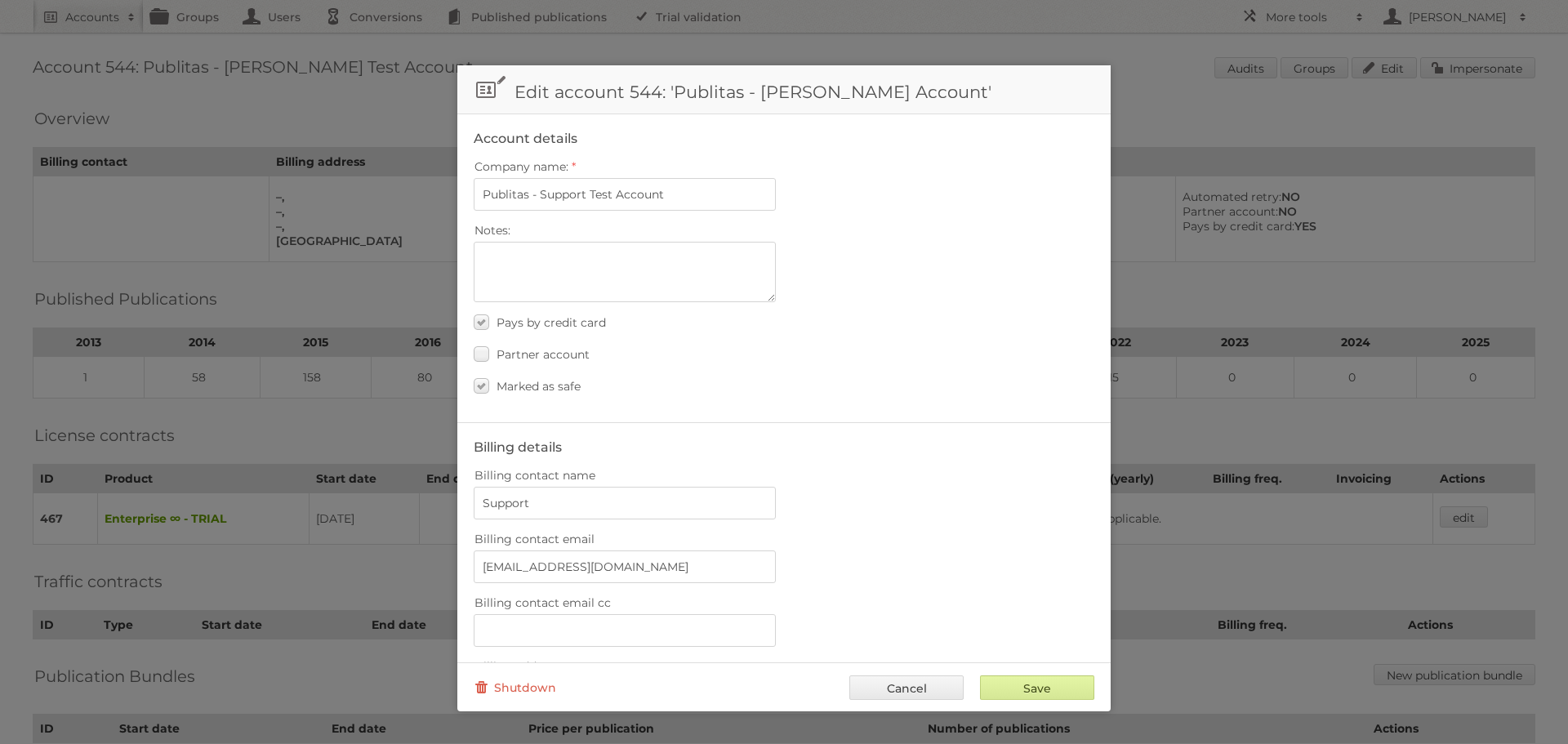
type input "..."
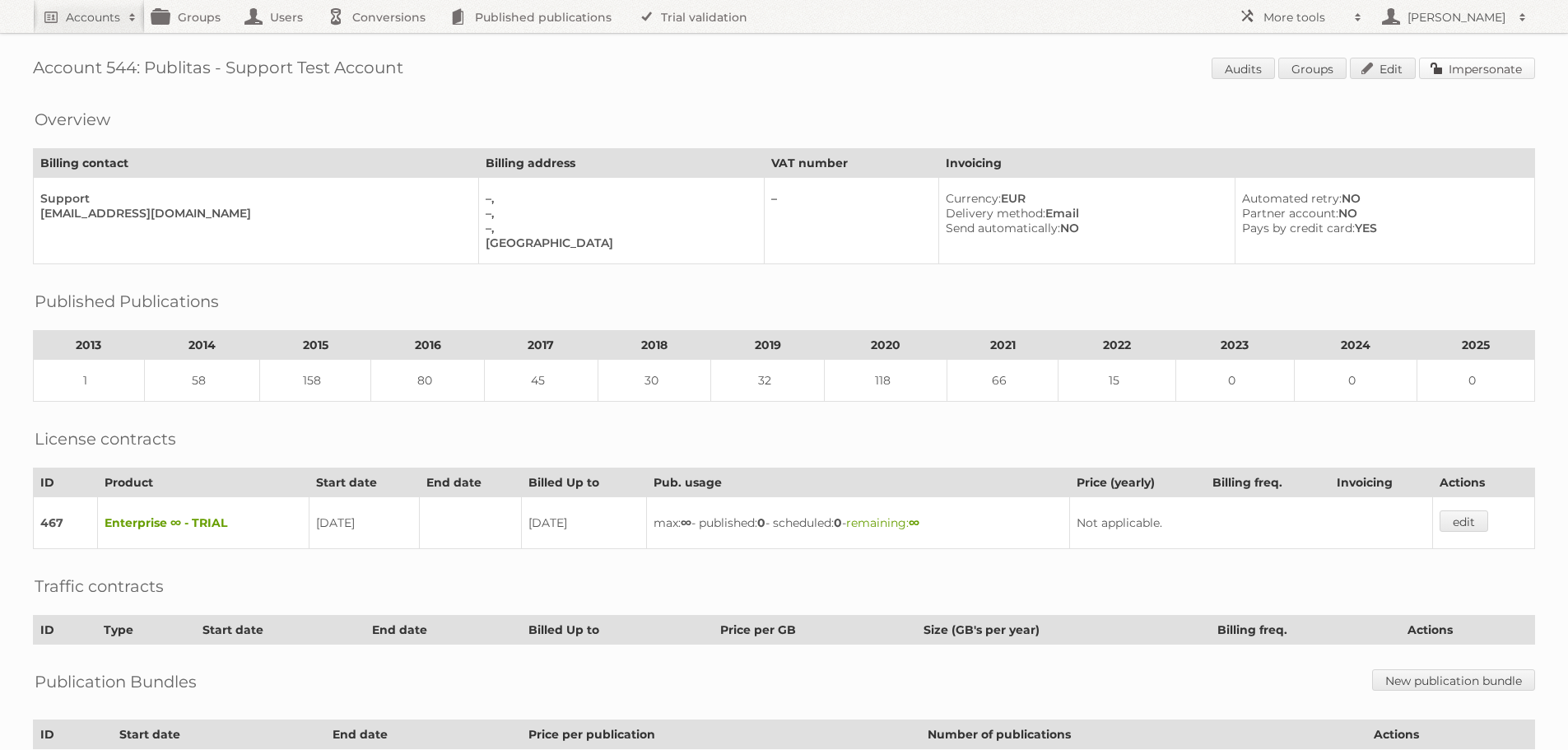
click at [1456, 67] on link "Impersonate" at bounding box center [1477, 68] width 116 height 22
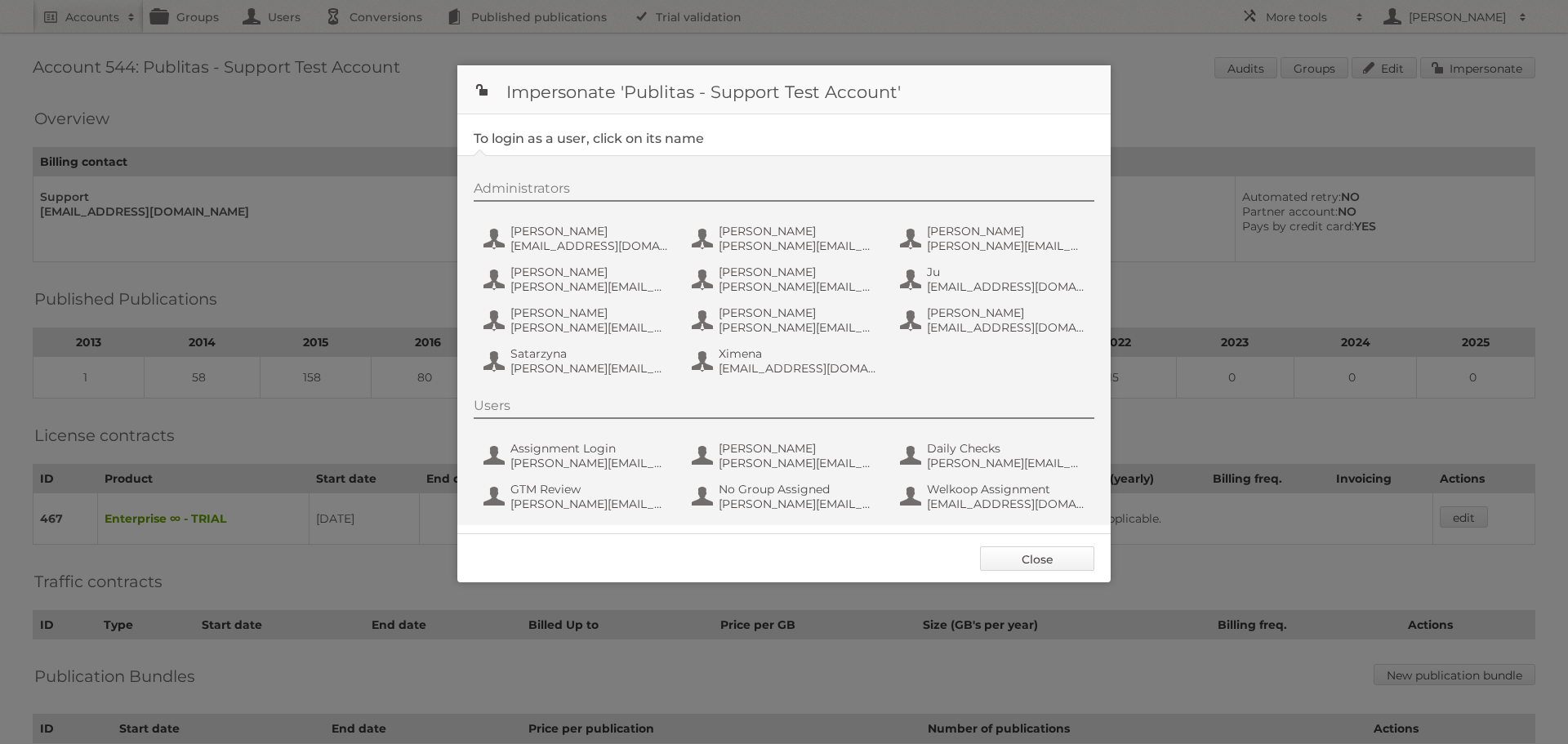
click at [1045, 554] on link "Close" at bounding box center [1037, 558] width 114 height 24
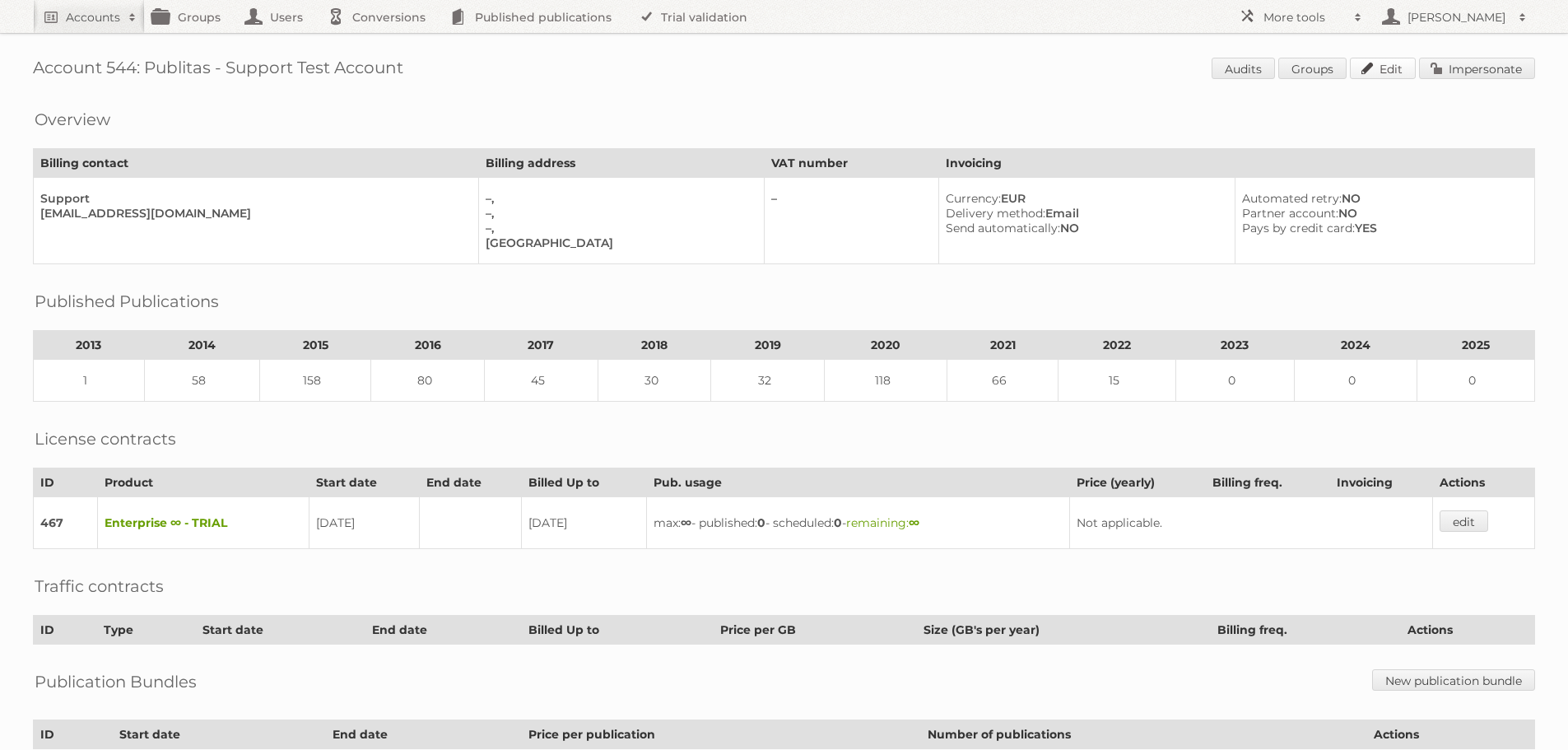
click at [1385, 71] on link "Edit" at bounding box center [1383, 68] width 66 height 22
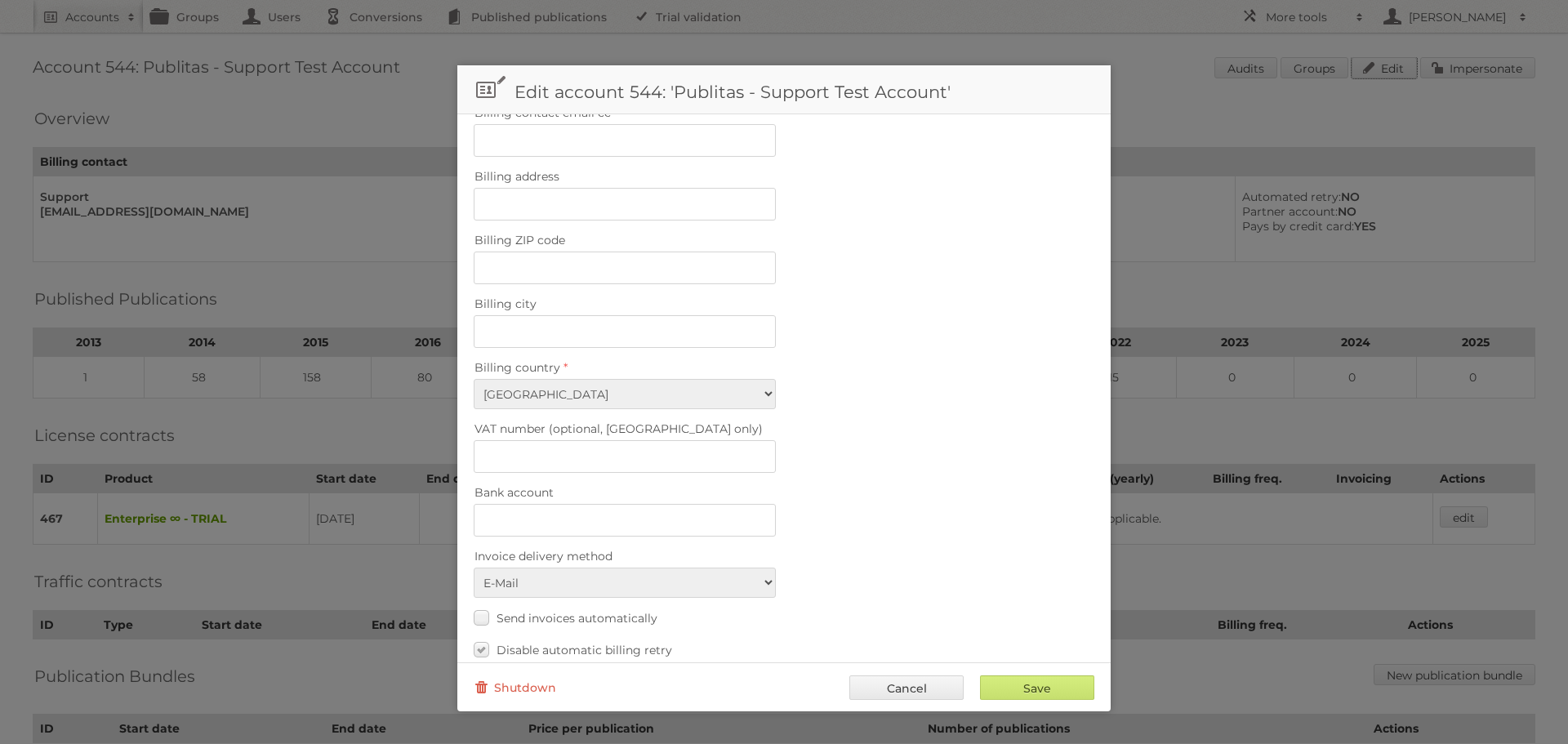
scroll to position [572, 0]
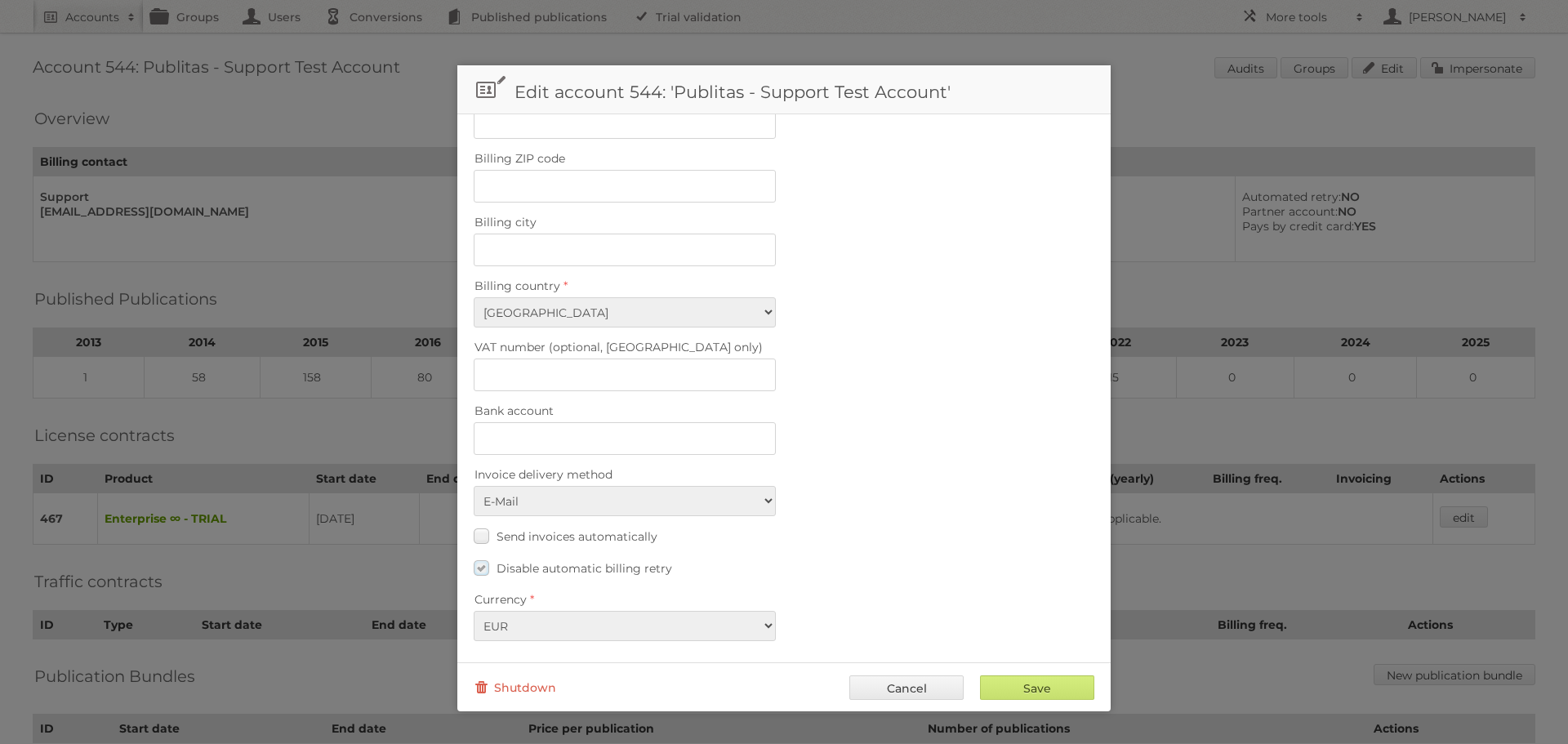
click at [483, 566] on label "Disable automatic billing retry" at bounding box center [573, 568] width 198 height 24
click at [0, 0] on input "Disable automatic billing retry" at bounding box center [0, 0] width 0 height 0
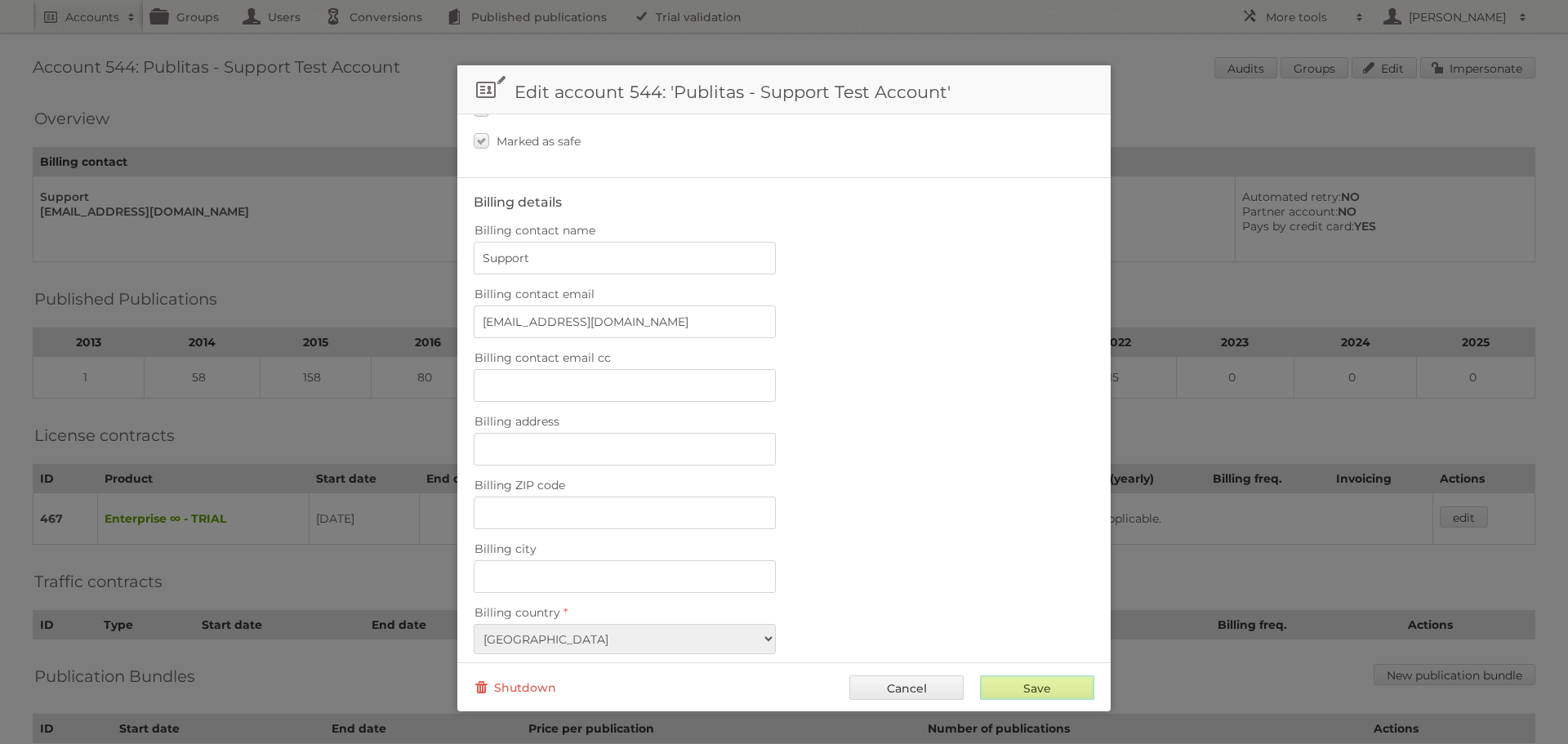
click at [1029, 682] on input "Save" at bounding box center [1037, 687] width 114 height 24
type input "..."
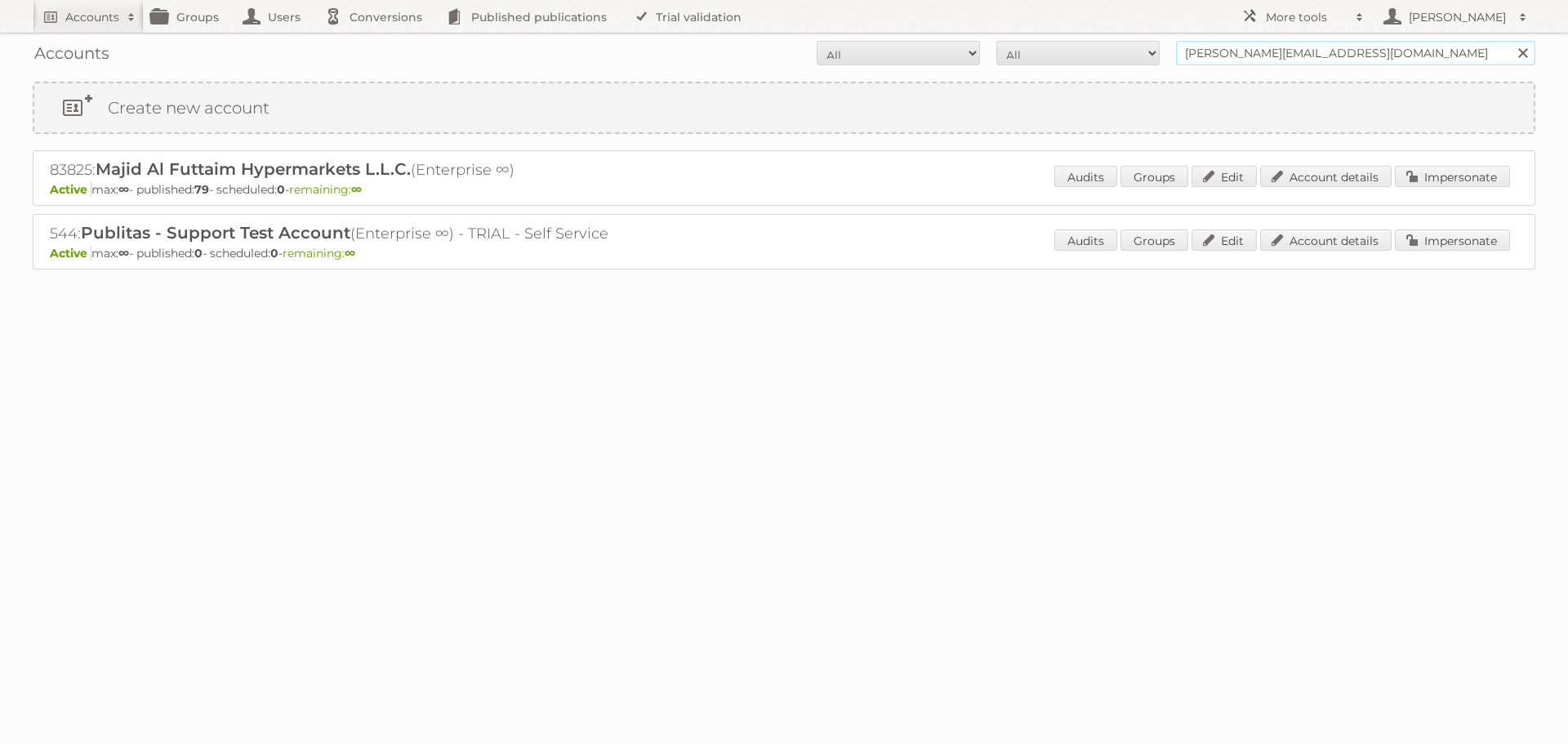
drag, startPoint x: 1318, startPoint y: 49, endPoint x: 1159, endPoint y: 59, distance: 159.3
click at [1159, 59] on form "All Active Expired Pending All Paid Trials Self service george@publitas.com Sea…" at bounding box center [784, 53] width 1503 height 24
type input "μετρο"
click at [1510, 41] on input "Search" at bounding box center [1522, 53] width 24 height 24
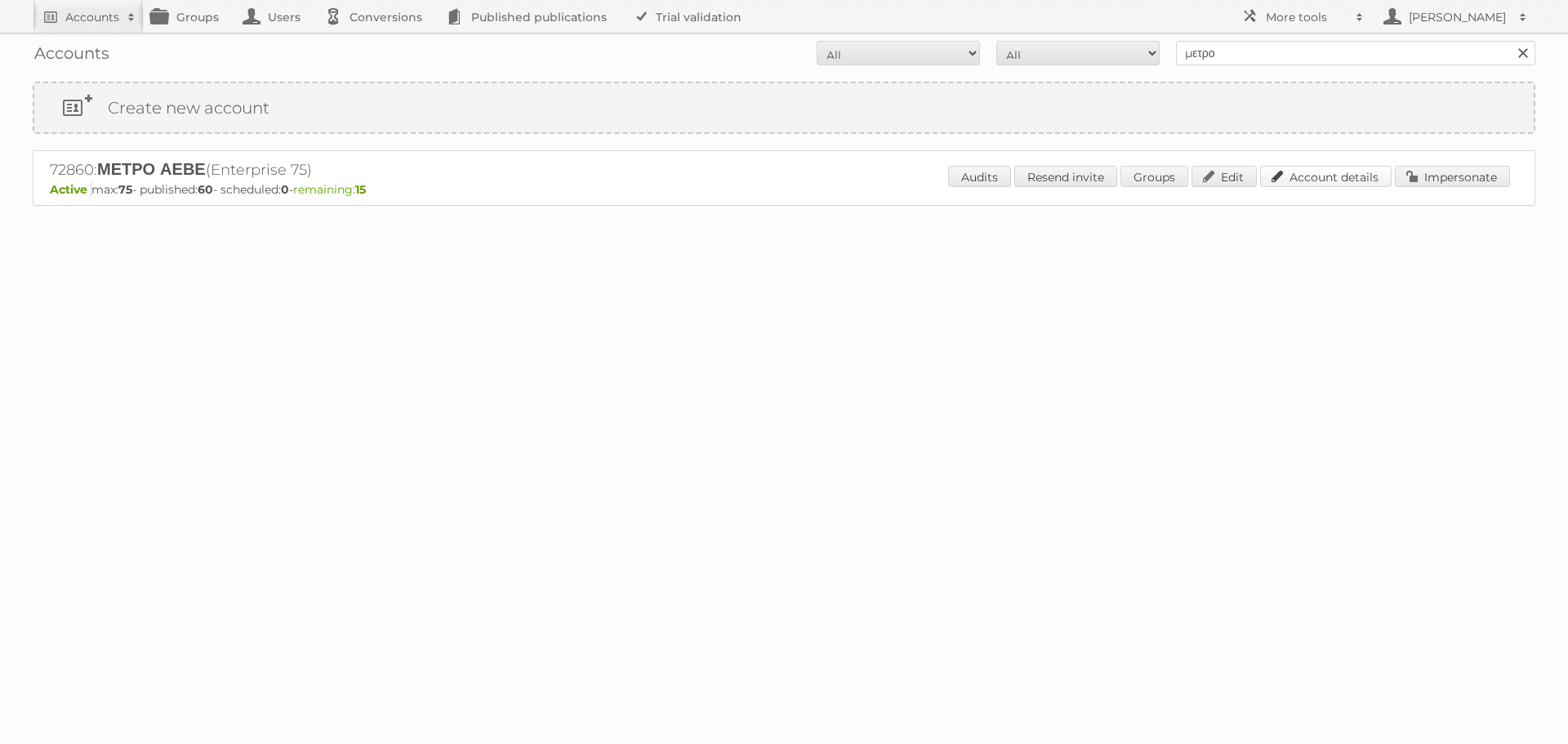
click at [1349, 176] on link "Account details" at bounding box center [1325, 177] width 131 height 21
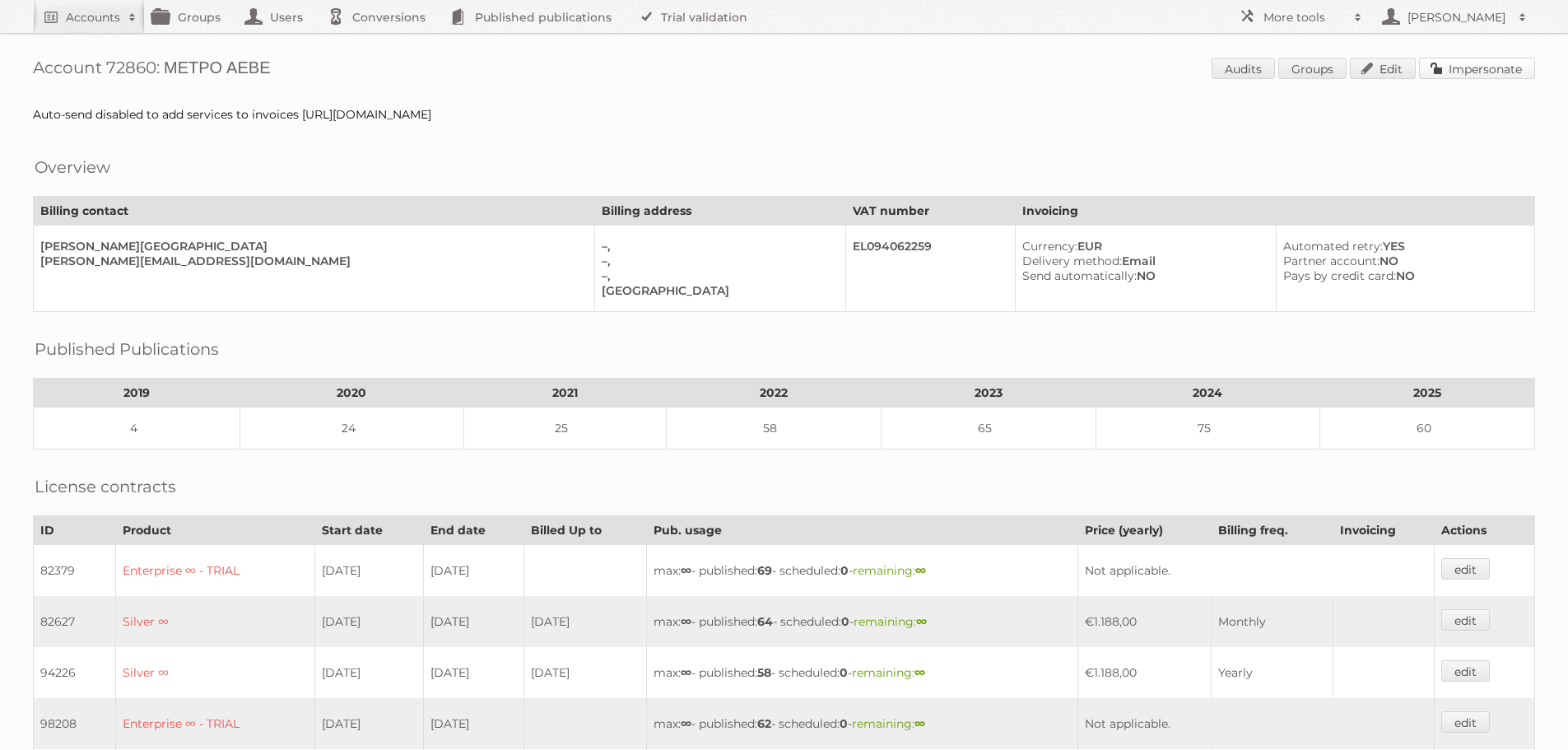
click at [1463, 76] on link "Impersonate" at bounding box center [1477, 68] width 116 height 22
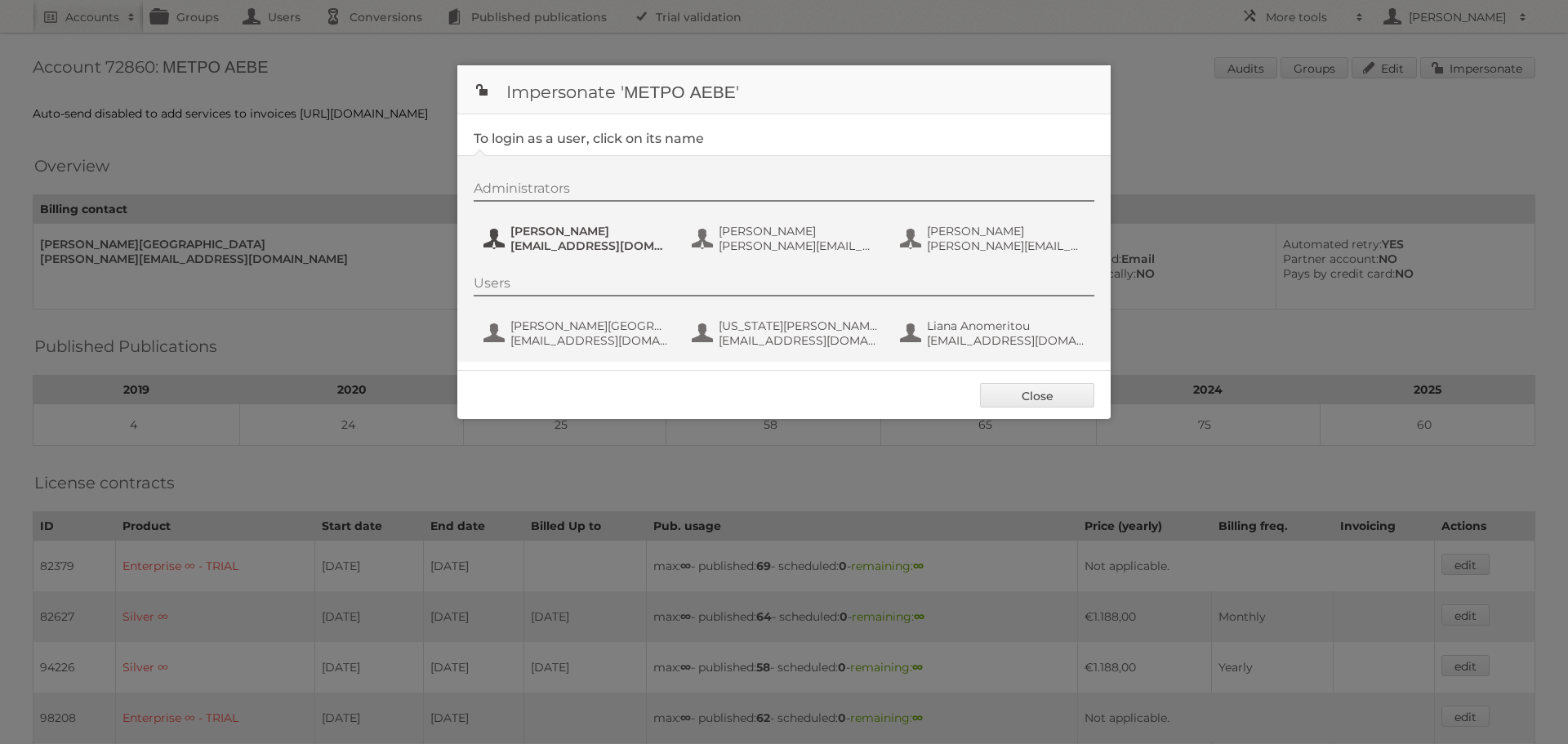
click at [516, 253] on button "Evi Zotou [EMAIL_ADDRESS][DOMAIN_NAME]" at bounding box center [577, 238] width 192 height 33
